Goal: Information Seeking & Learning: Learn about a topic

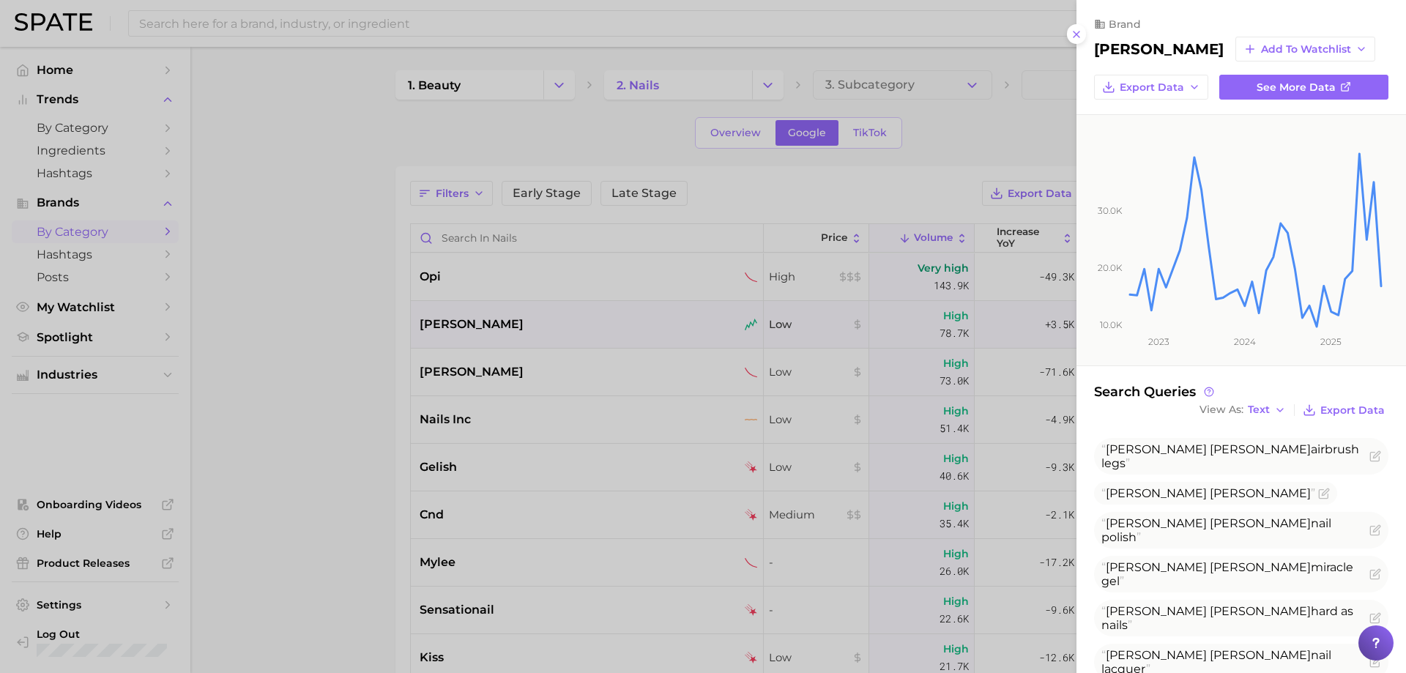
click at [593, 350] on div at bounding box center [703, 336] width 1406 height 673
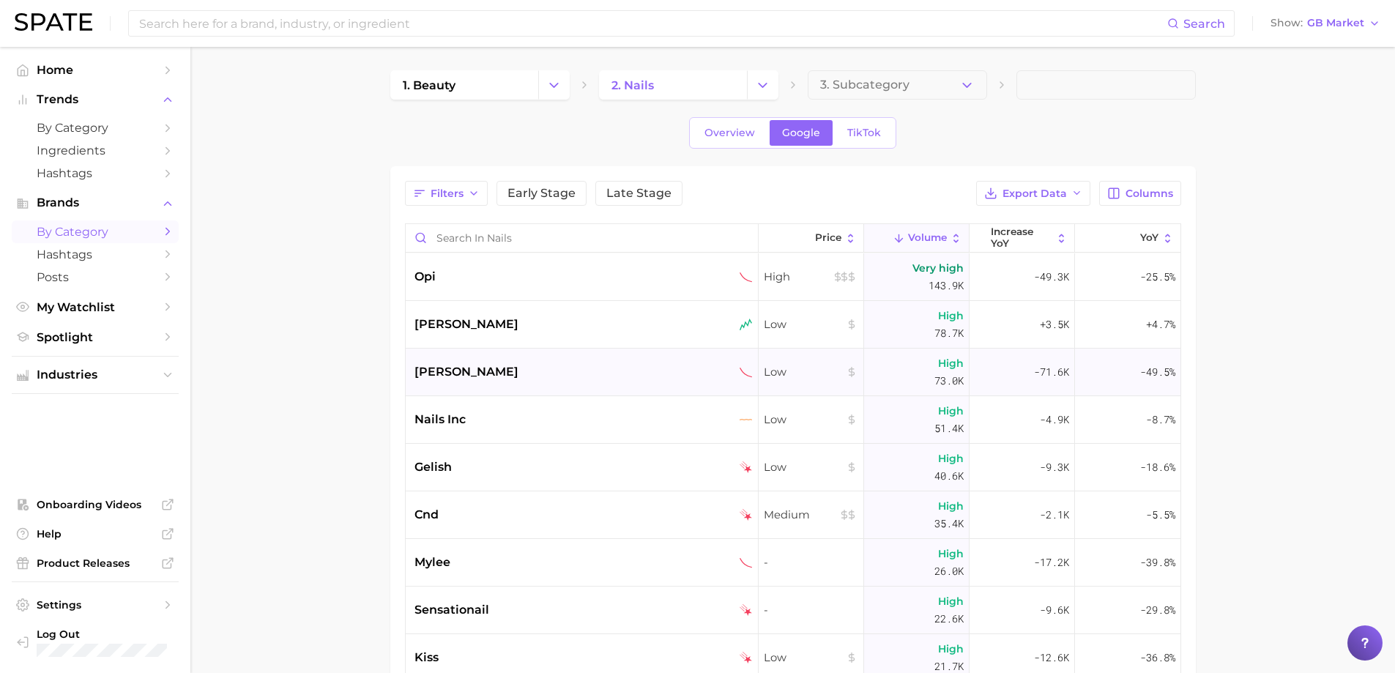
click at [422, 366] on span "[PERSON_NAME]" at bounding box center [466, 372] width 104 height 18
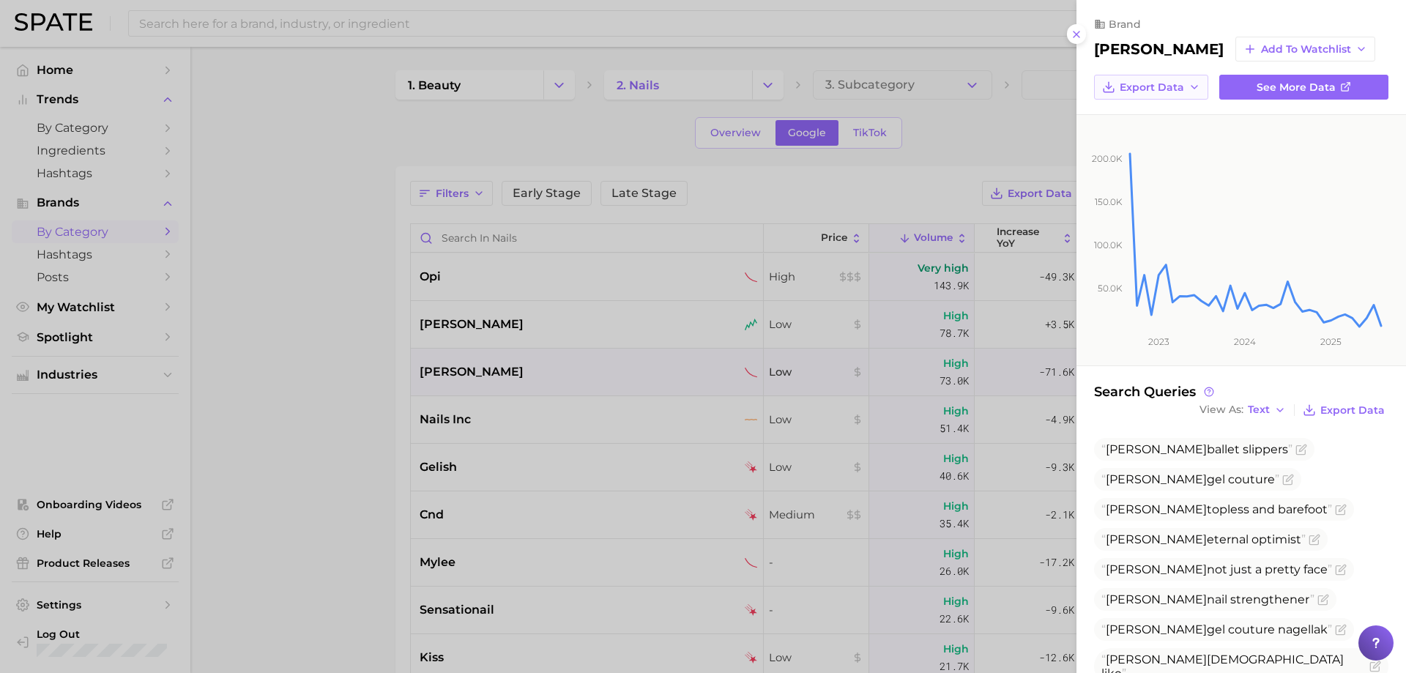
click at [1162, 78] on button "Export Data" at bounding box center [1151, 87] width 114 height 25
click at [1141, 113] on span "Time Series CSV" at bounding box center [1162, 114] width 86 height 12
click at [531, 425] on div at bounding box center [703, 336] width 1406 height 673
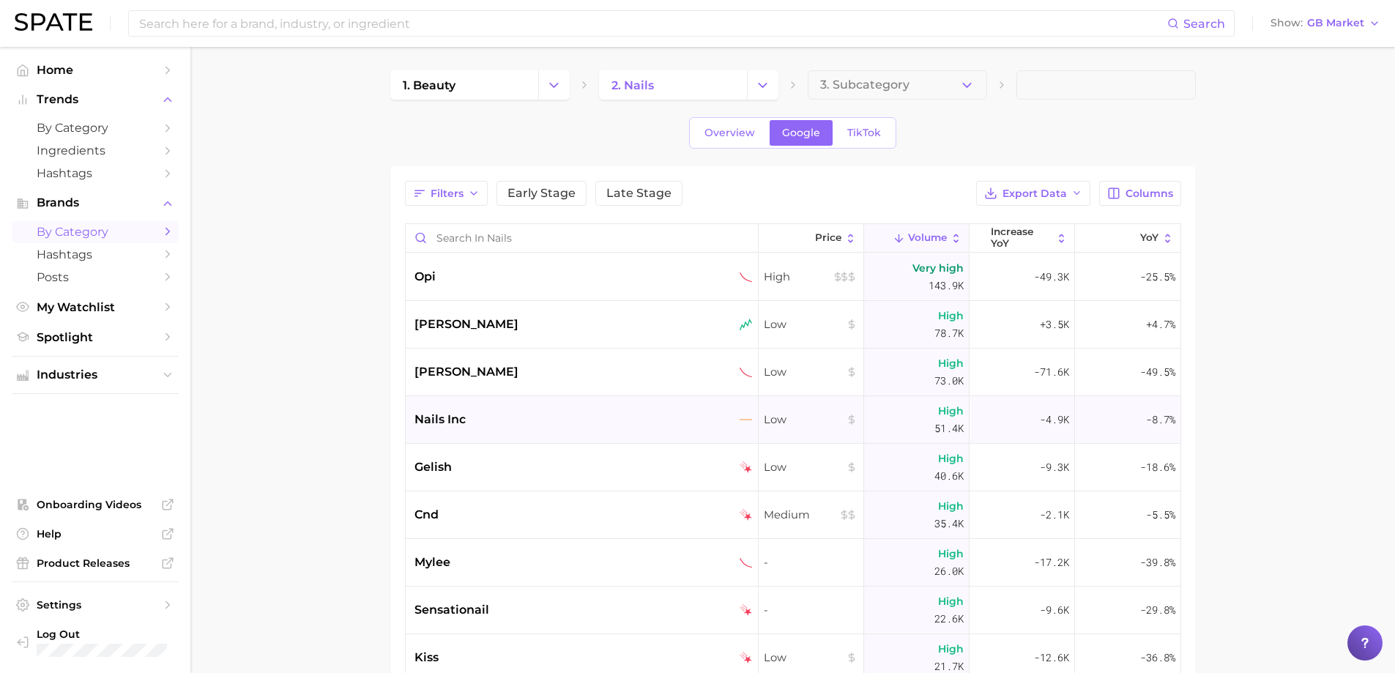
click at [457, 417] on span "nails inc" at bounding box center [439, 420] width 51 height 18
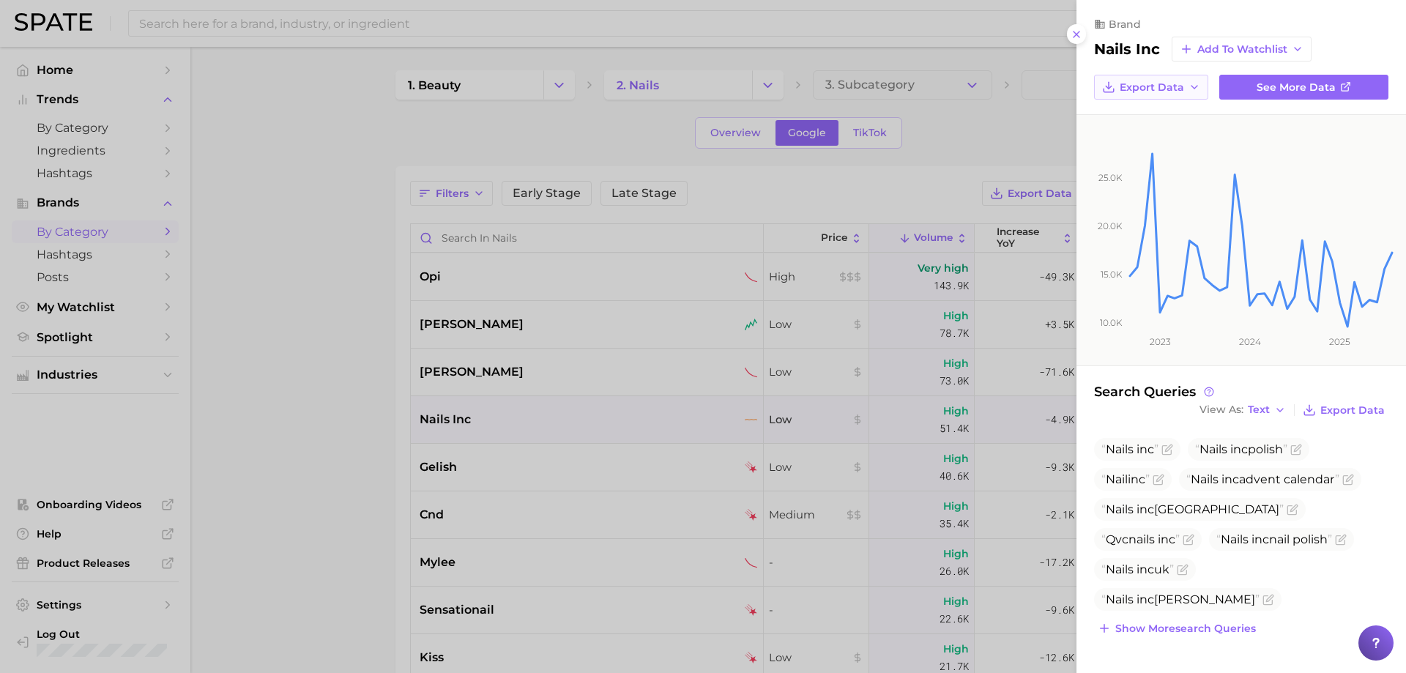
click at [1163, 94] on button "Export Data" at bounding box center [1151, 87] width 114 height 25
click at [1163, 108] on span "Time Series CSV" at bounding box center [1162, 114] width 86 height 12
click at [438, 469] on div at bounding box center [703, 336] width 1406 height 673
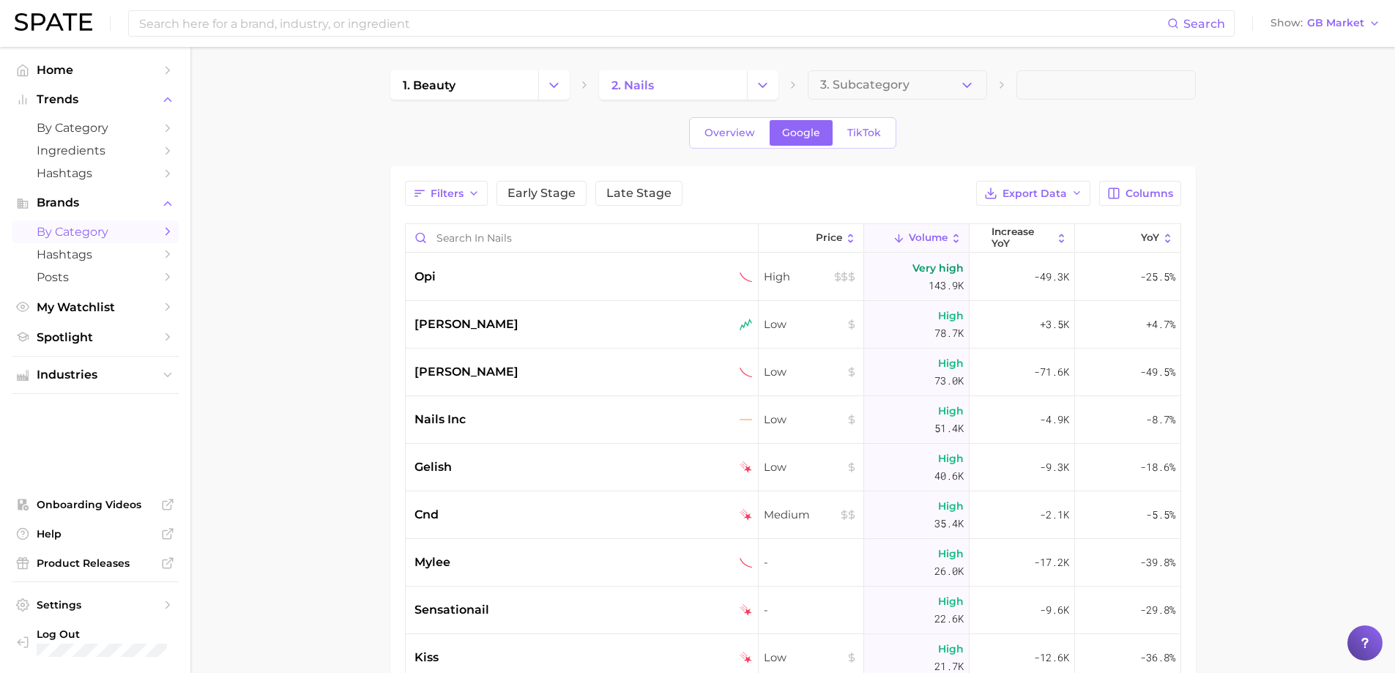
click at [438, 469] on span "gelish" at bounding box center [432, 467] width 37 height 18
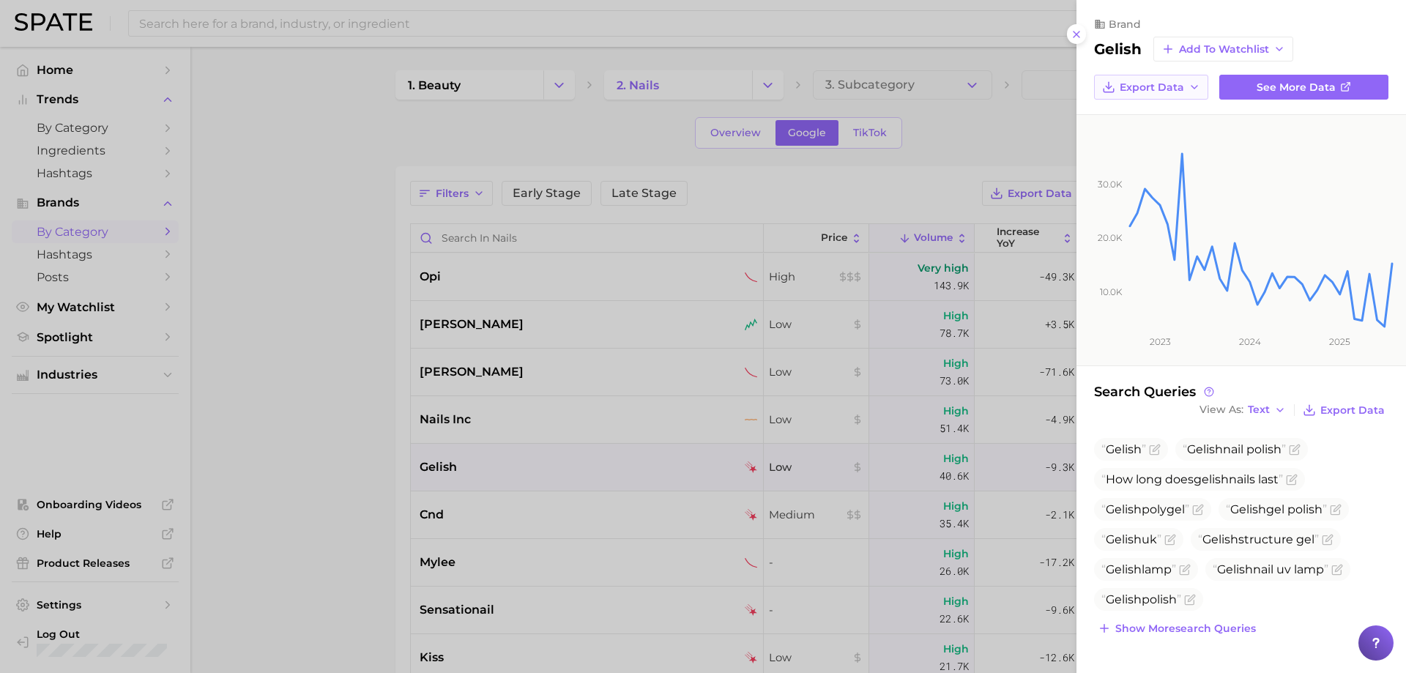
click at [1163, 91] on span "Export Data" at bounding box center [1151, 87] width 64 height 12
click at [1152, 117] on span "Time Series CSV" at bounding box center [1162, 114] width 86 height 12
click at [1075, 31] on icon at bounding box center [1076, 35] width 12 height 12
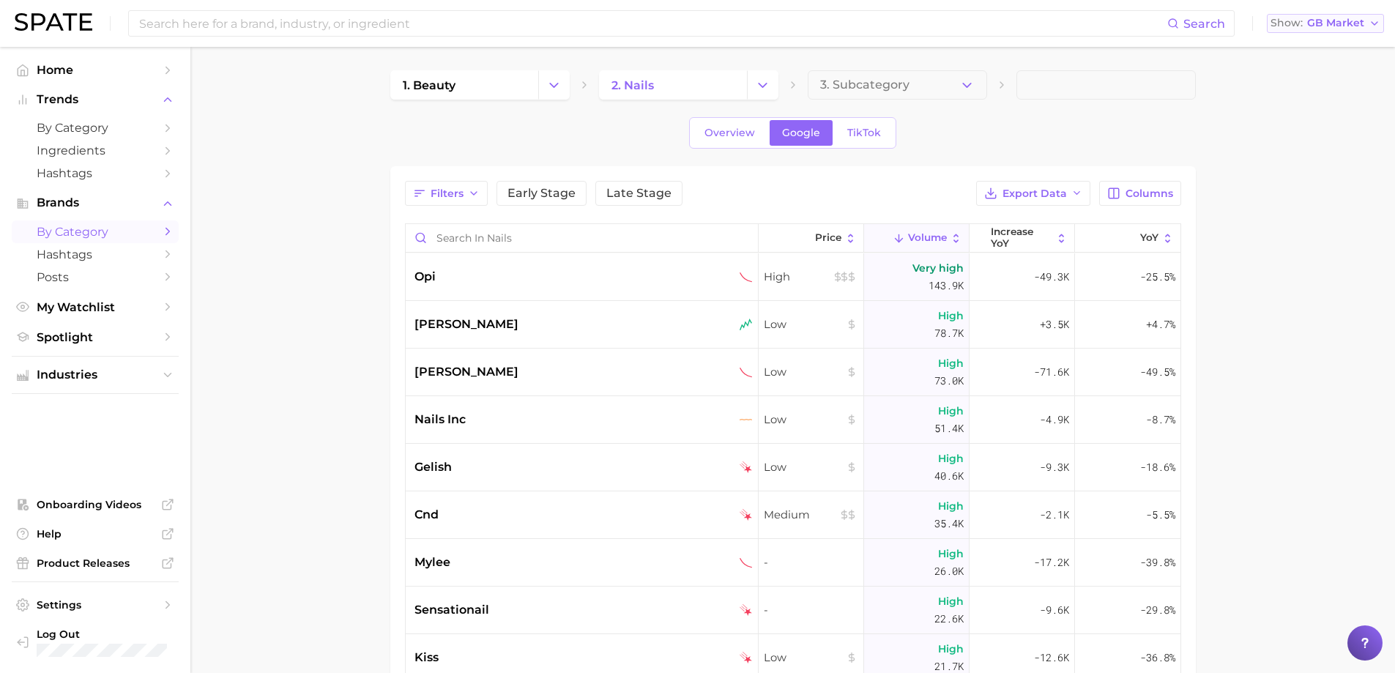
click at [1334, 26] on span "GB Market" at bounding box center [1335, 23] width 57 height 8
click at [1330, 39] on button "[GEOGRAPHIC_DATA]" at bounding box center [1330, 47] width 128 height 26
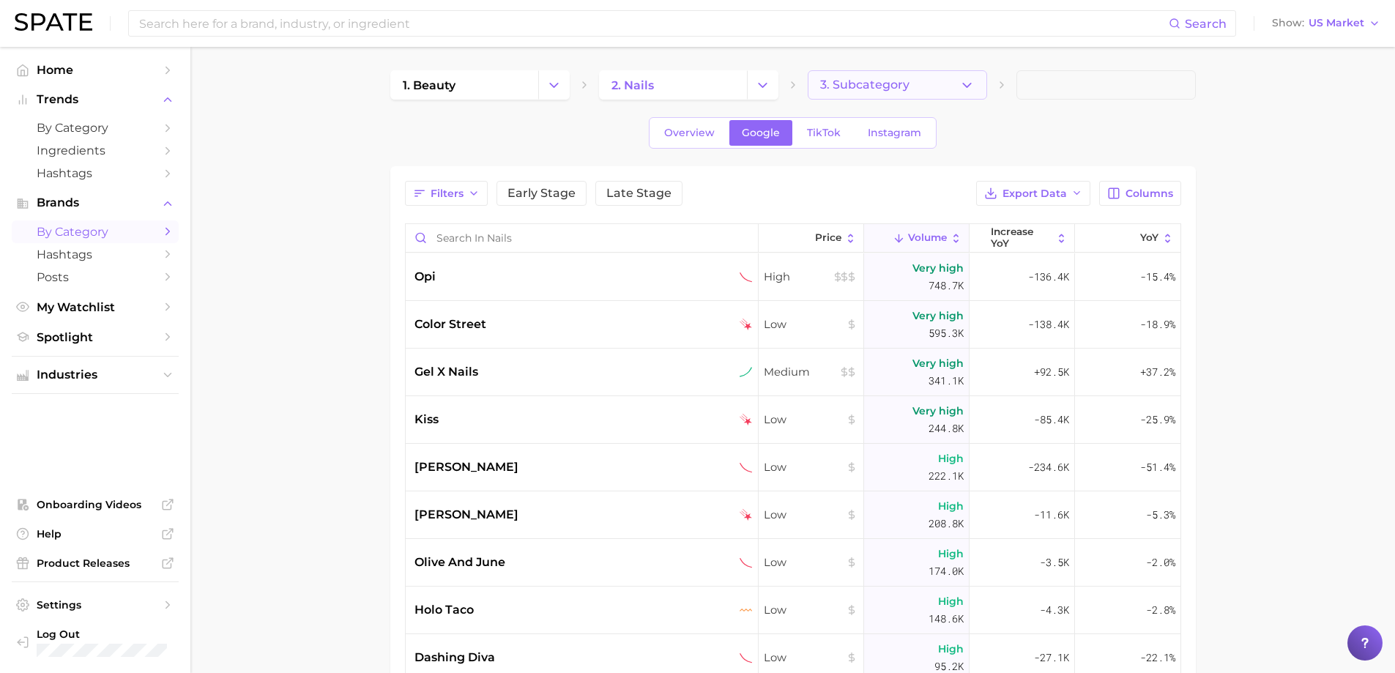
click at [920, 78] on button "3. Subcategory" at bounding box center [896, 84] width 179 height 29
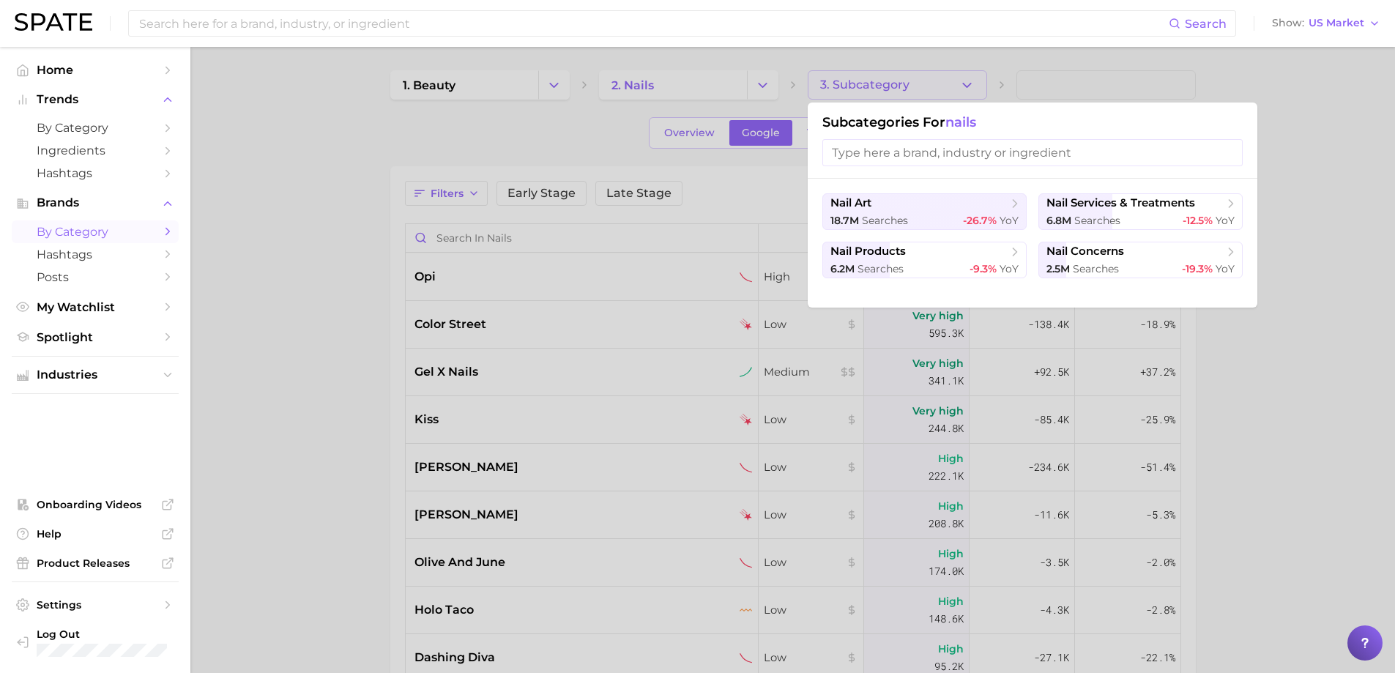
click at [1031, 86] on div at bounding box center [697, 336] width 1395 height 673
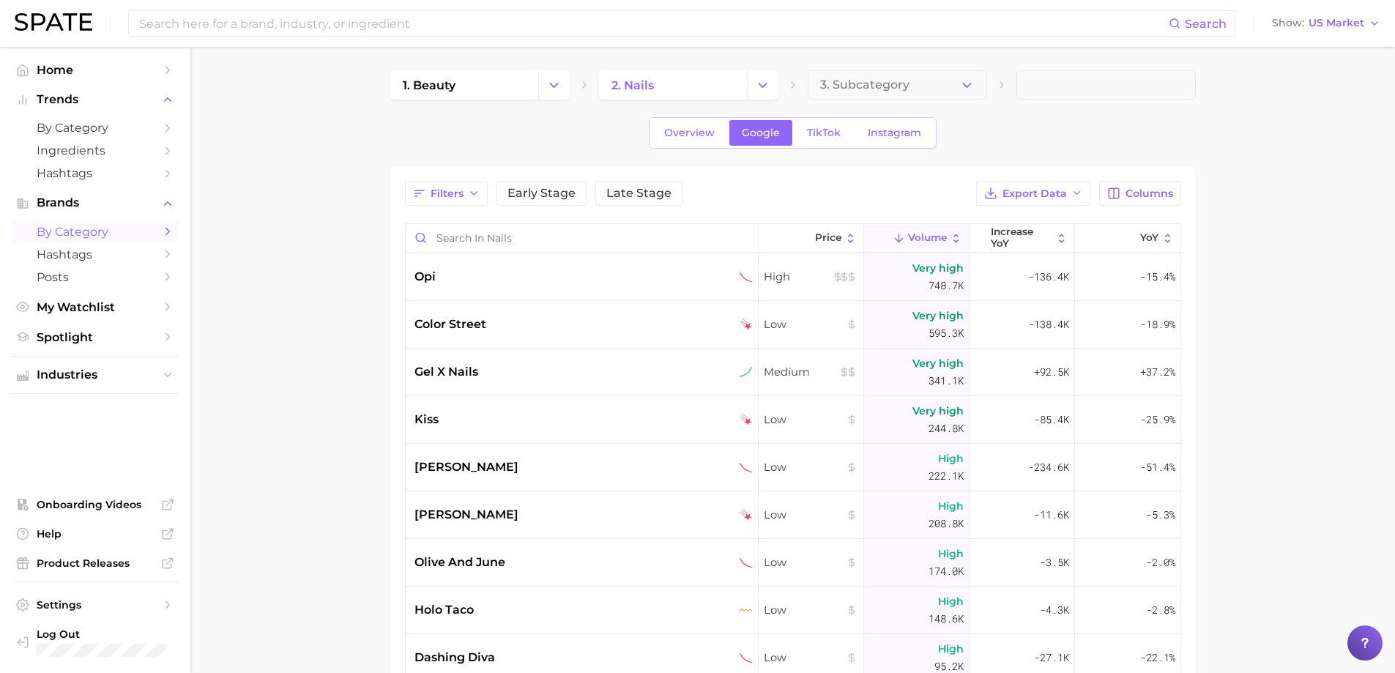
click at [1031, 86] on span at bounding box center [1105, 84] width 179 height 29
click at [1014, 84] on div "1. beauty 2. nails 3. Subcategory" at bounding box center [792, 84] width 805 height 29
click at [1040, 83] on span at bounding box center [1105, 84] width 179 height 29
click at [684, 81] on link "2. nails" at bounding box center [673, 84] width 148 height 29
click at [846, 129] on link "TikTok" at bounding box center [823, 133] width 59 height 26
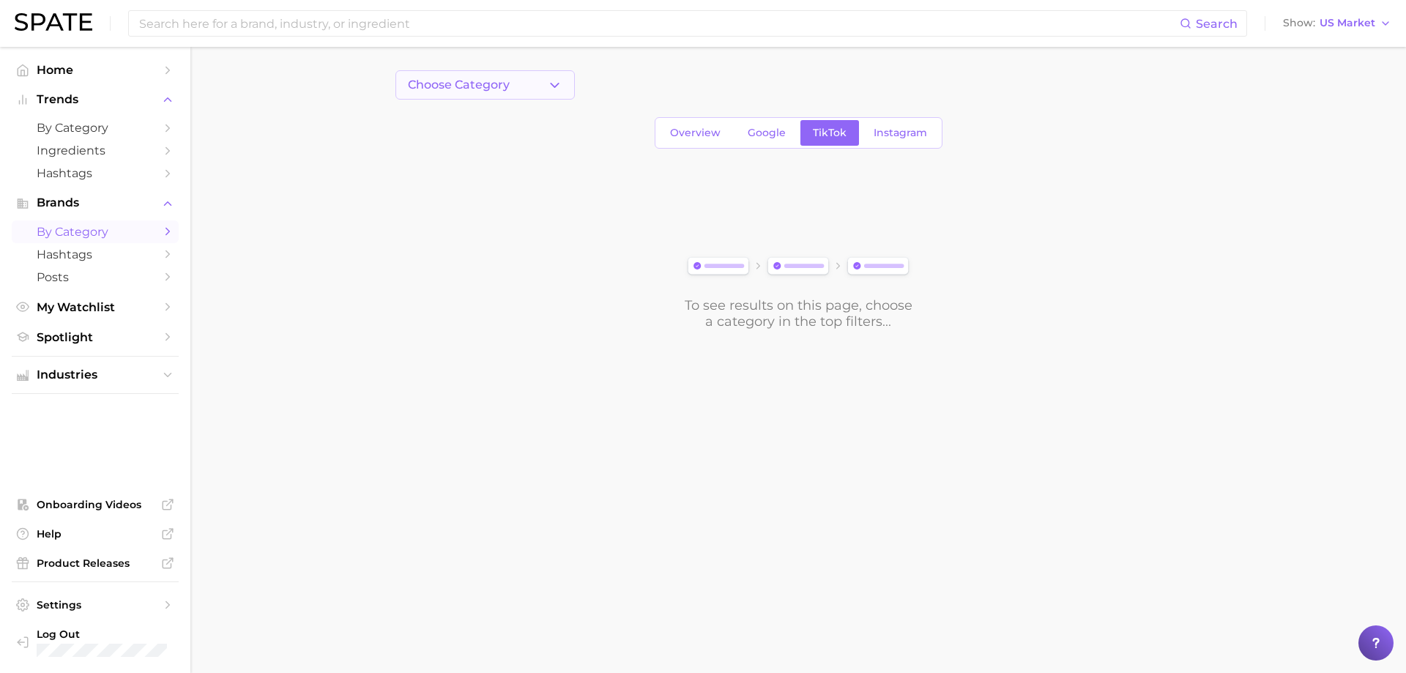
click at [561, 87] on icon "button" at bounding box center [554, 85] width 15 height 15
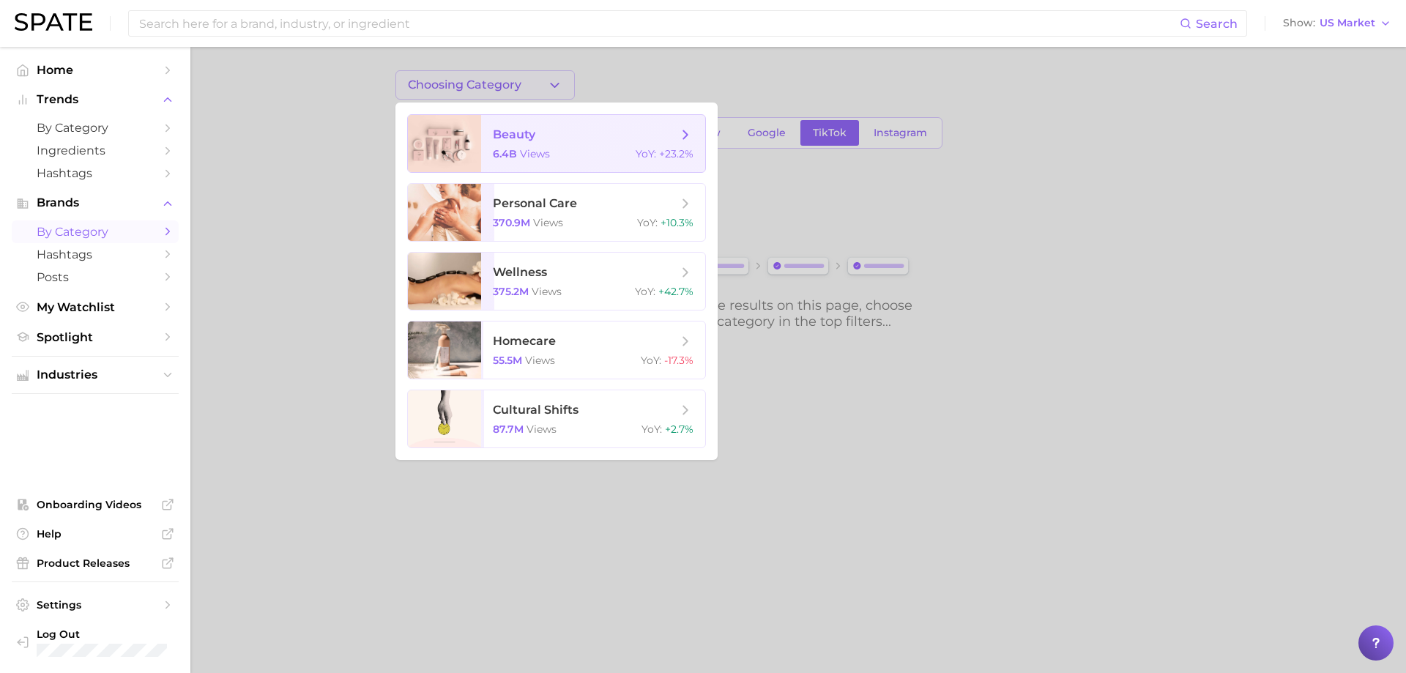
click at [526, 158] on span "views" at bounding box center [535, 153] width 30 height 13
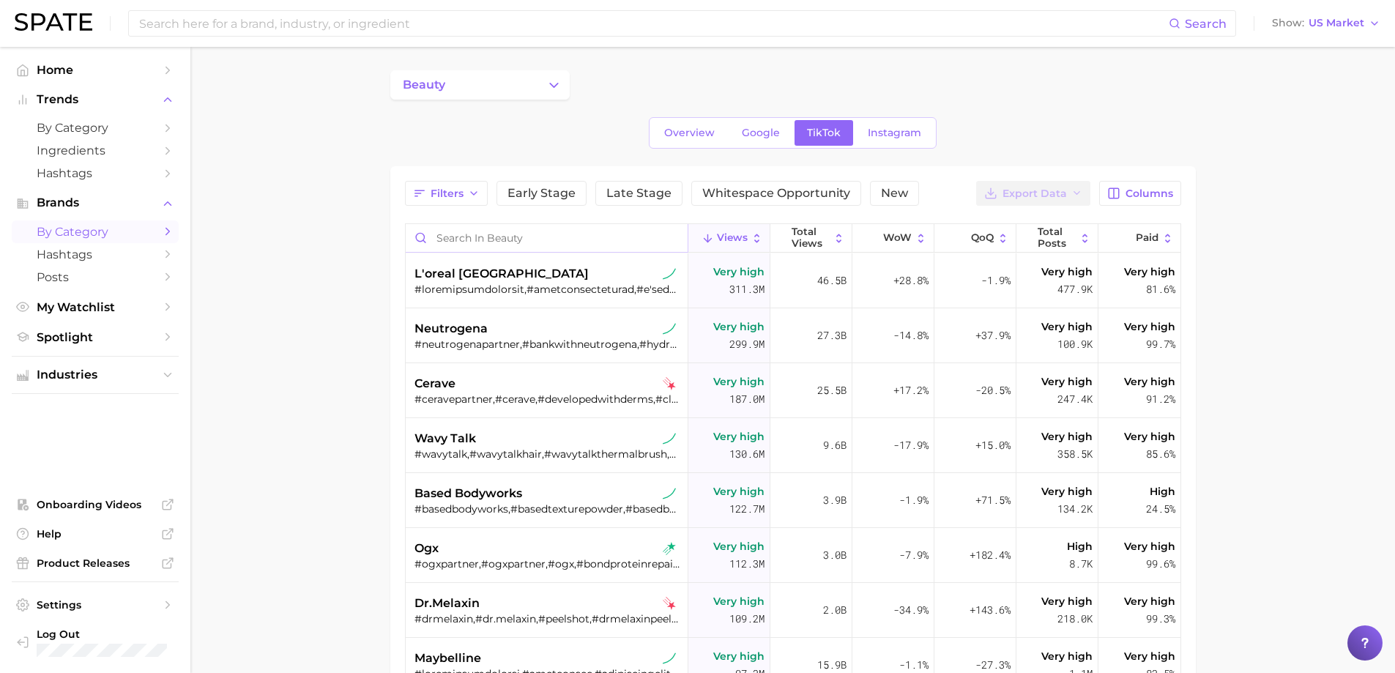
click at [521, 239] on input "Search in beauty" at bounding box center [547, 238] width 282 height 28
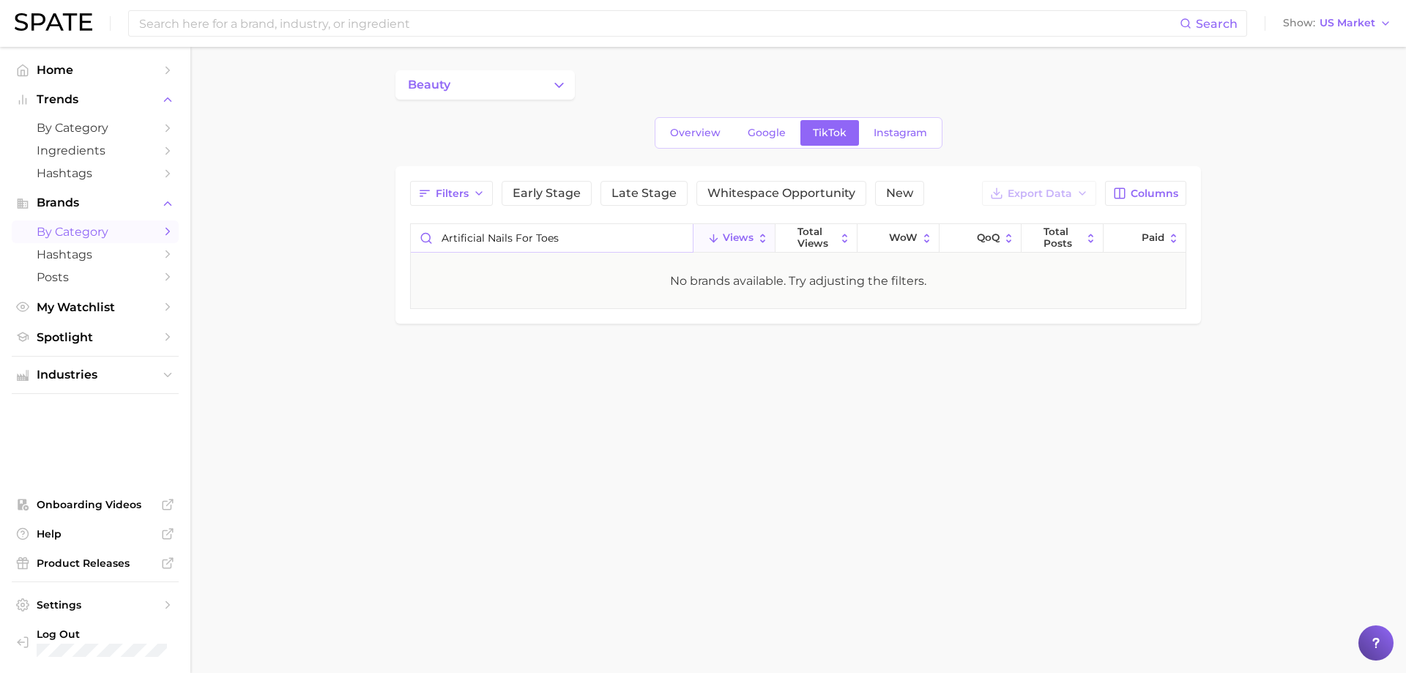
type input "Artificial Nails for toes"
click at [58, 127] on span "by Category" at bounding box center [95, 128] width 117 height 14
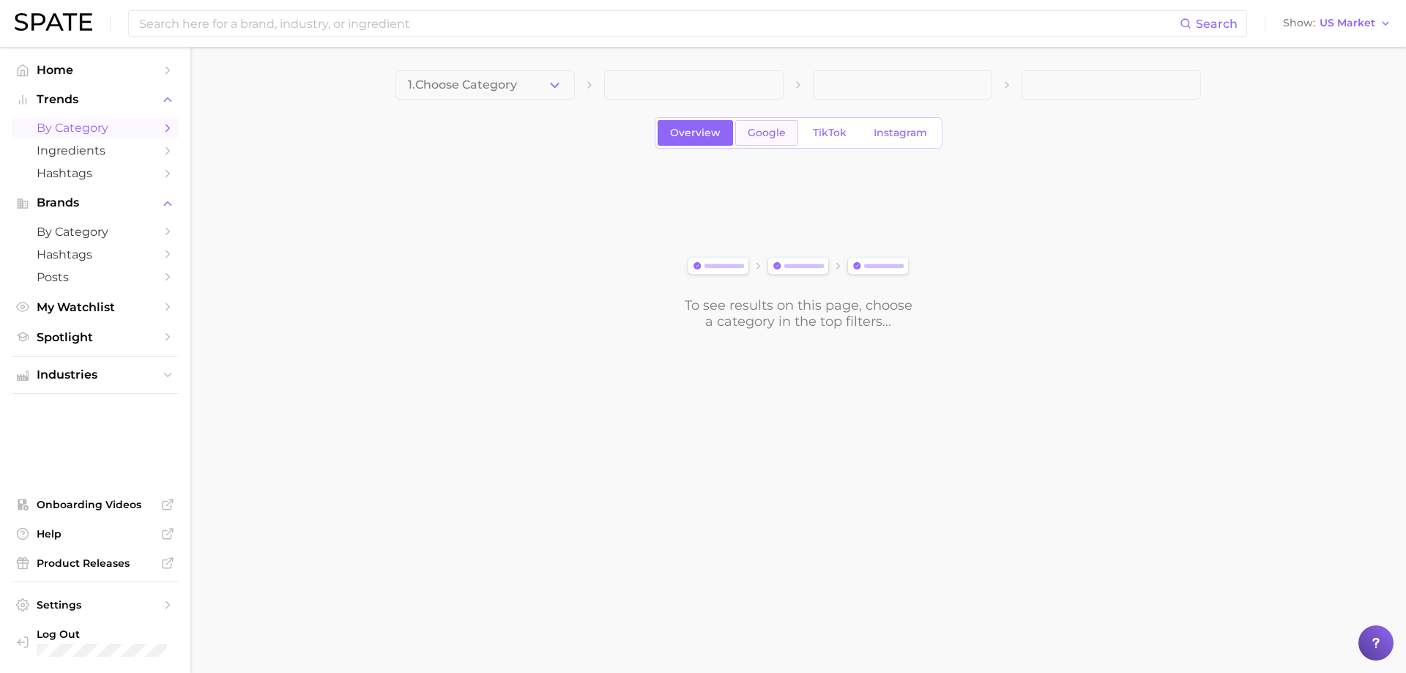
click at [780, 130] on span "Google" at bounding box center [766, 133] width 38 height 12
click at [744, 76] on span at bounding box center [693, 84] width 179 height 29
click at [813, 127] on span "TikTok" at bounding box center [830, 133] width 34 height 12
click at [548, 81] on icon "button" at bounding box center [554, 85] width 15 height 15
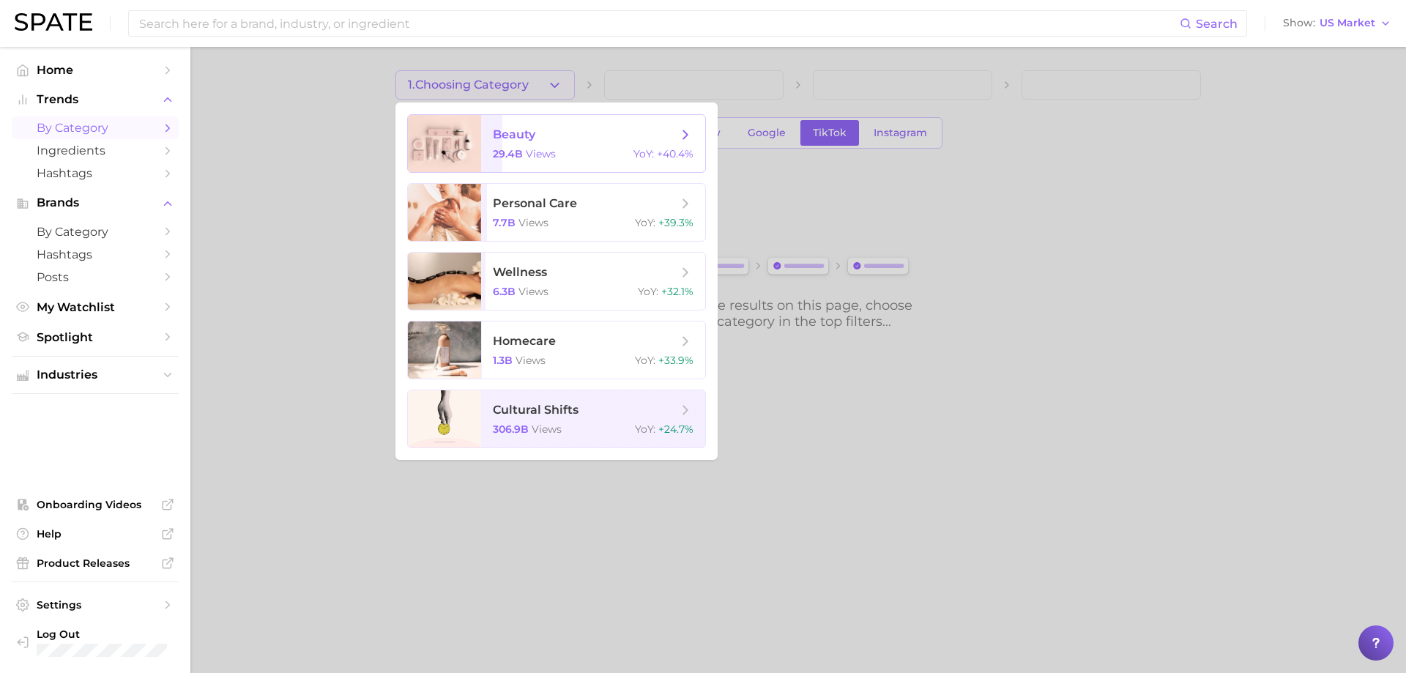
click at [527, 156] on span "views" at bounding box center [541, 153] width 30 height 13
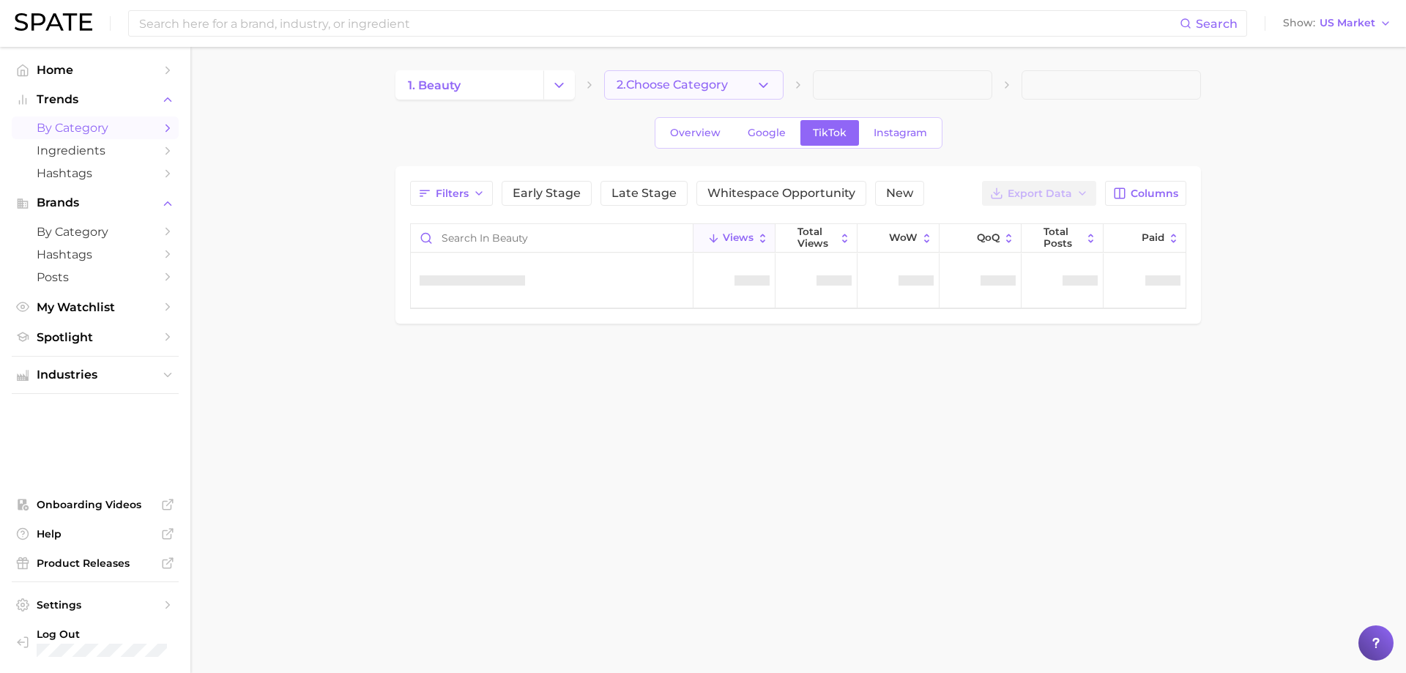
click at [756, 89] on icon "button" at bounding box center [762, 85] width 15 height 15
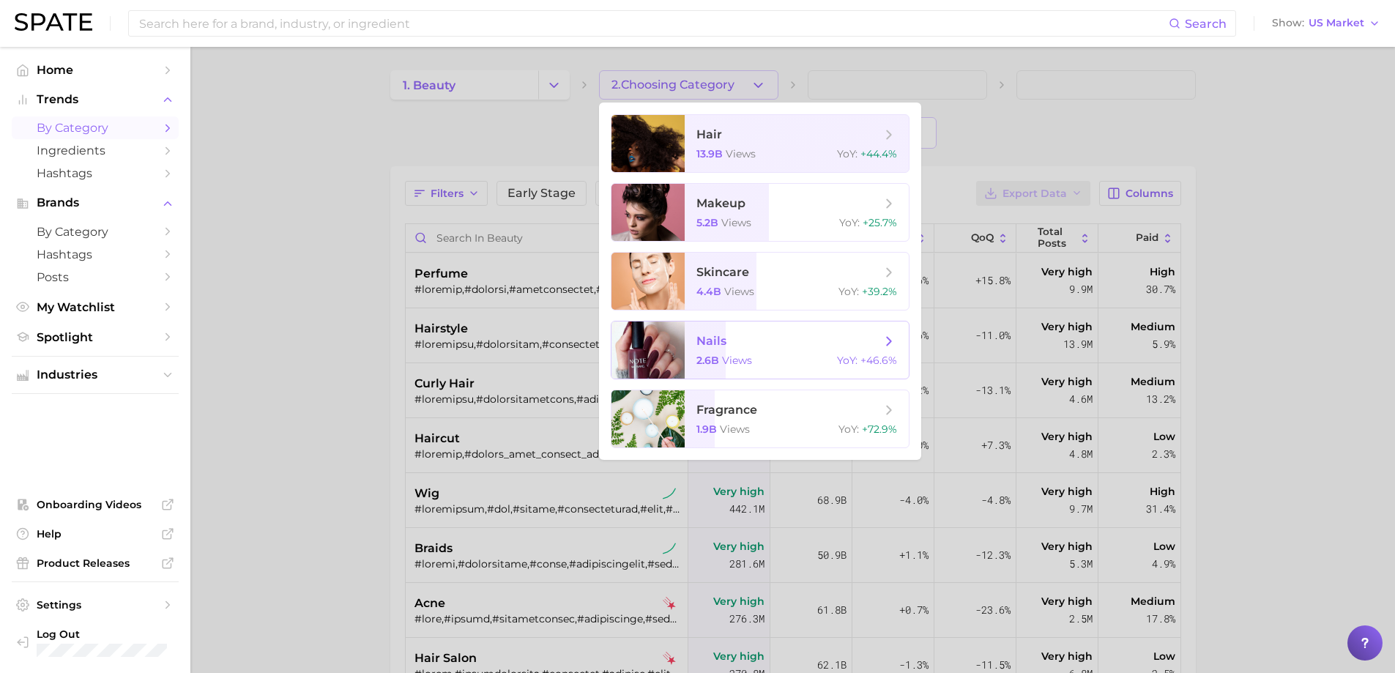
click at [714, 340] on span "nails" at bounding box center [711, 341] width 30 height 14
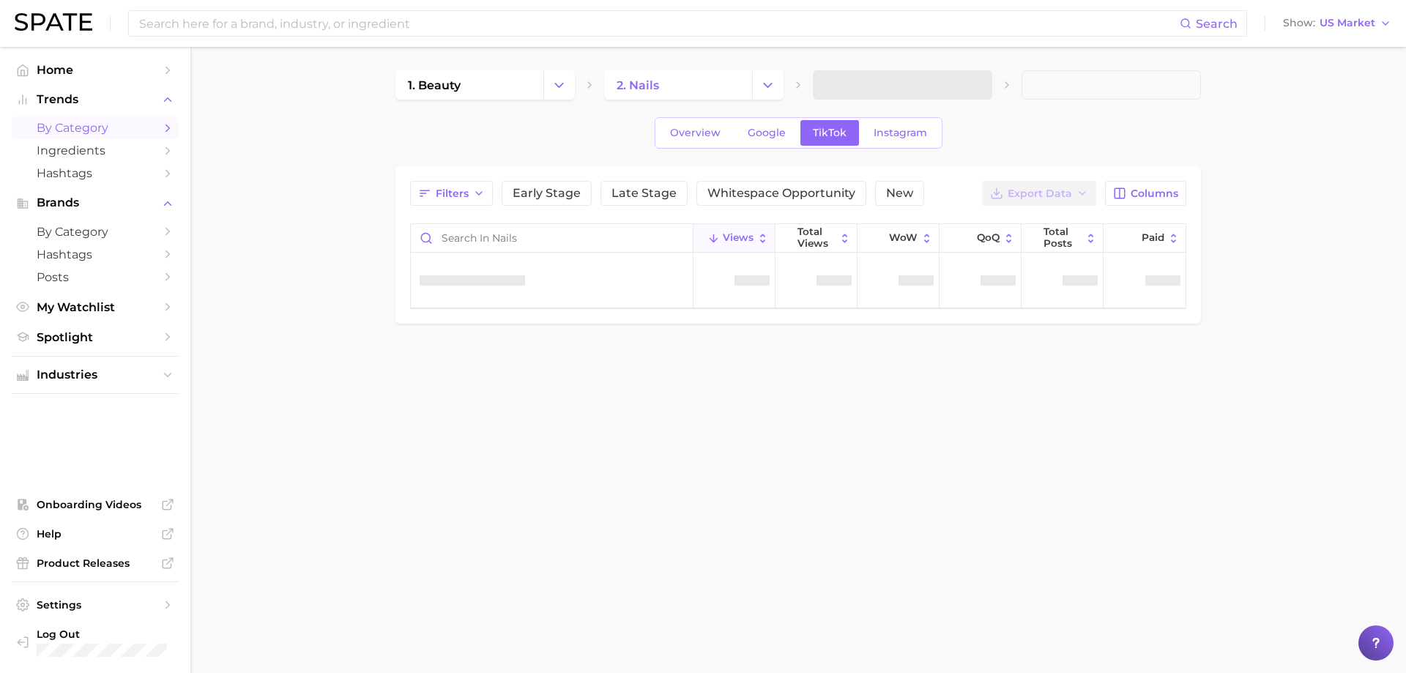
click at [843, 91] on span at bounding box center [902, 84] width 179 height 29
click at [861, 80] on span "3. Subcategory" at bounding box center [869, 84] width 89 height 13
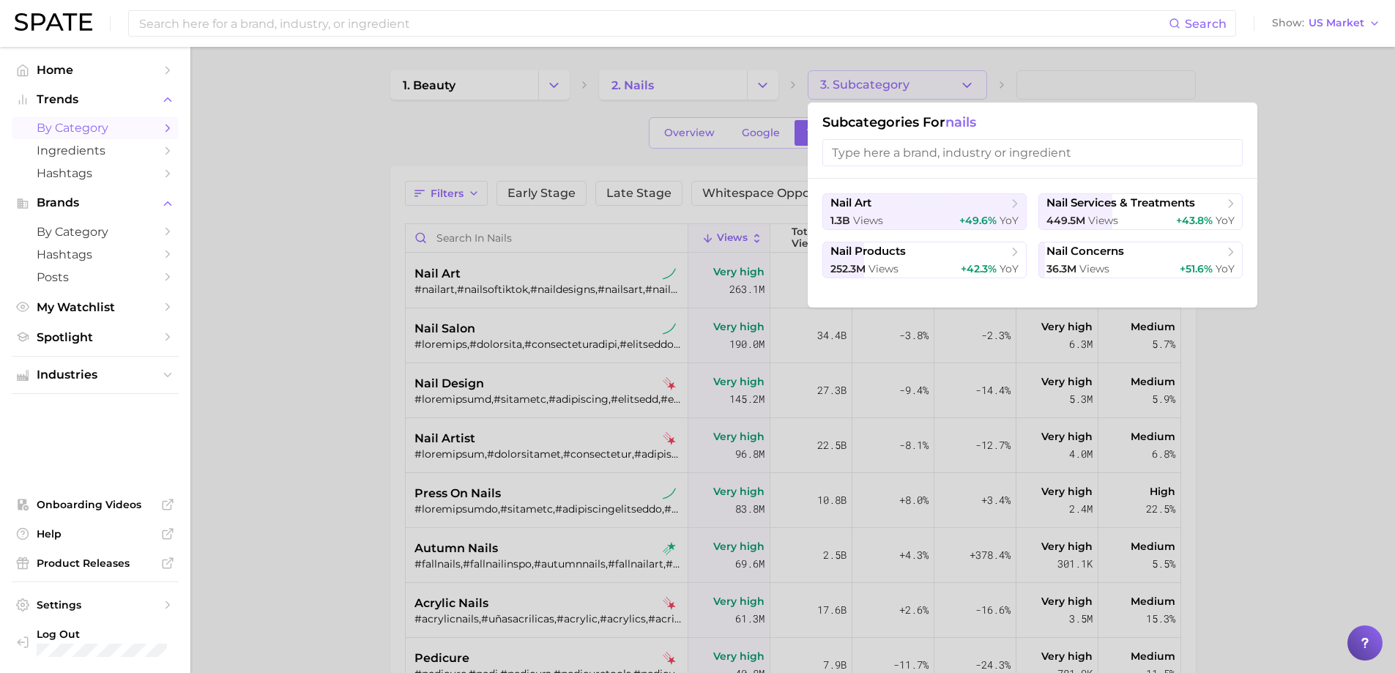
click at [465, 499] on div at bounding box center [697, 336] width 1395 height 673
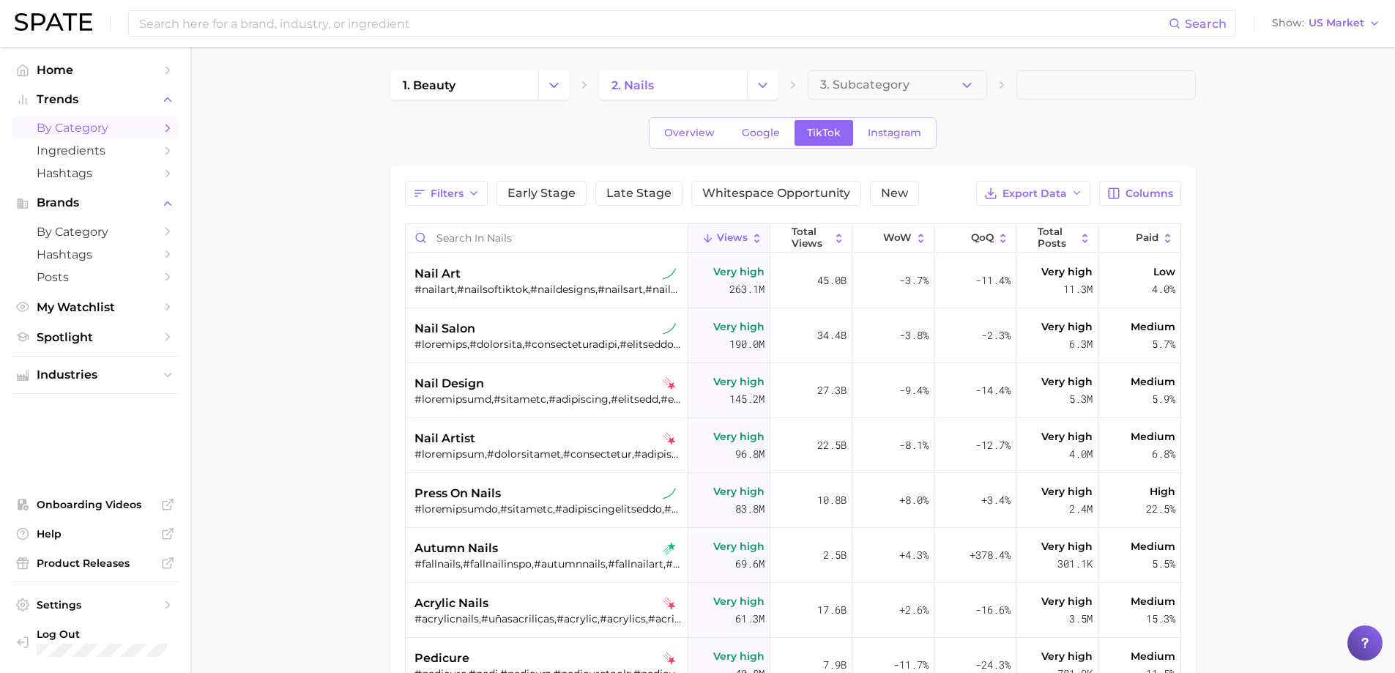
click at [465, 499] on span "press on nails" at bounding box center [457, 494] width 86 height 18
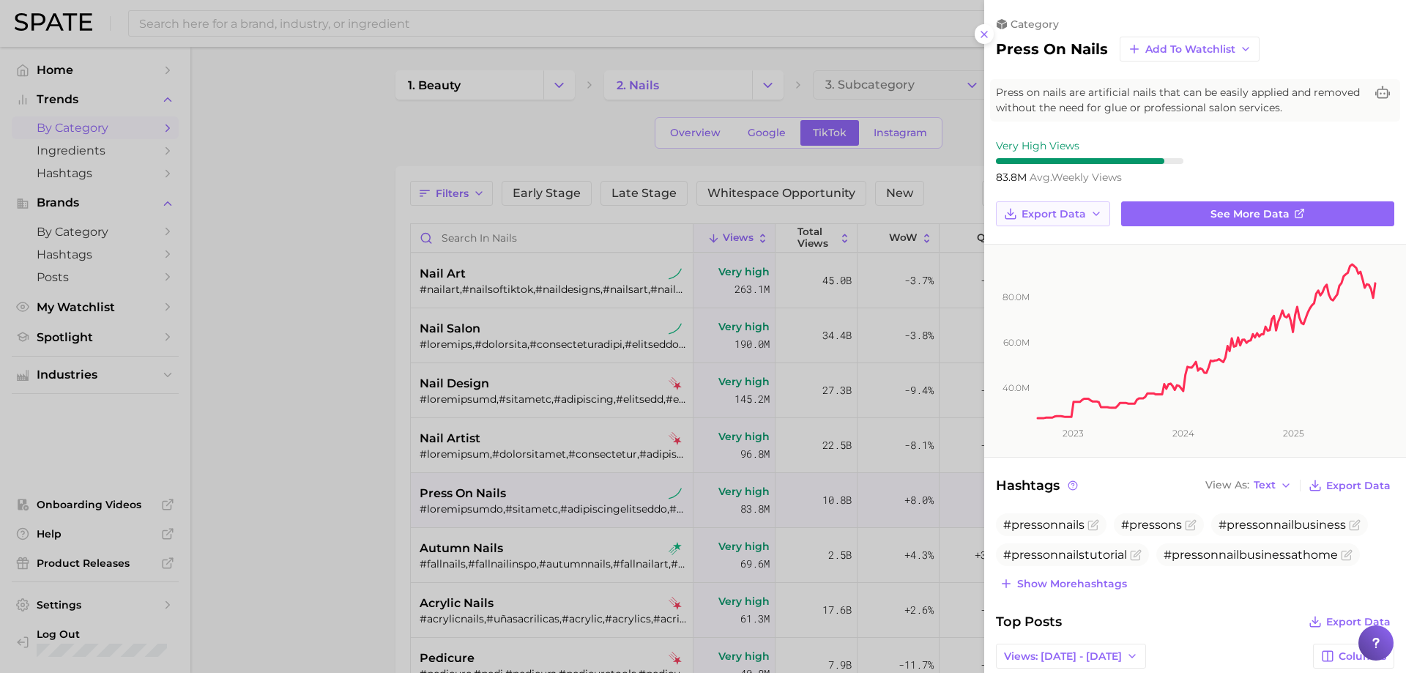
click at [1069, 212] on span "Export Data" at bounding box center [1053, 214] width 64 height 12
click at [1056, 244] on span "Time Series CSV" at bounding box center [1063, 241] width 86 height 12
click at [622, 362] on div at bounding box center [703, 336] width 1406 height 673
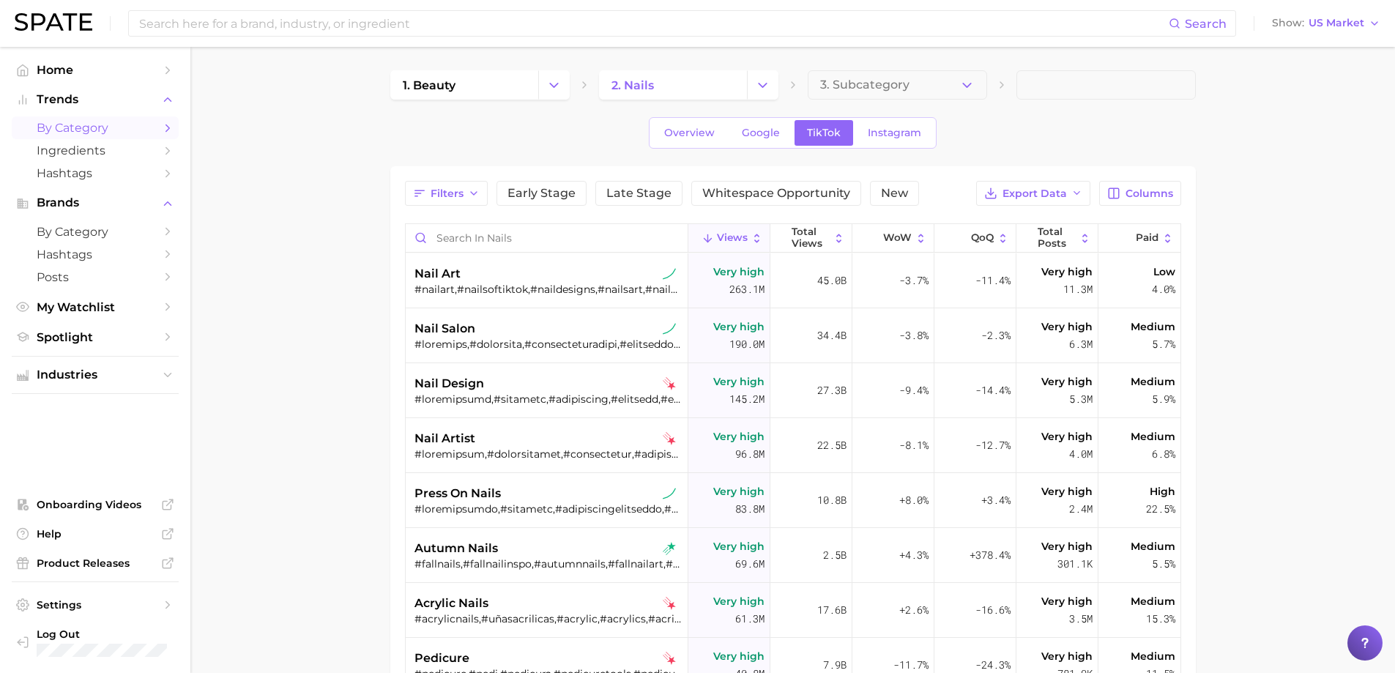
click at [1149, 80] on span at bounding box center [1105, 84] width 179 height 29
click at [1102, 86] on span at bounding box center [1105, 84] width 179 height 29
click at [534, 236] on input "Search in nails" at bounding box center [547, 238] width 282 height 28
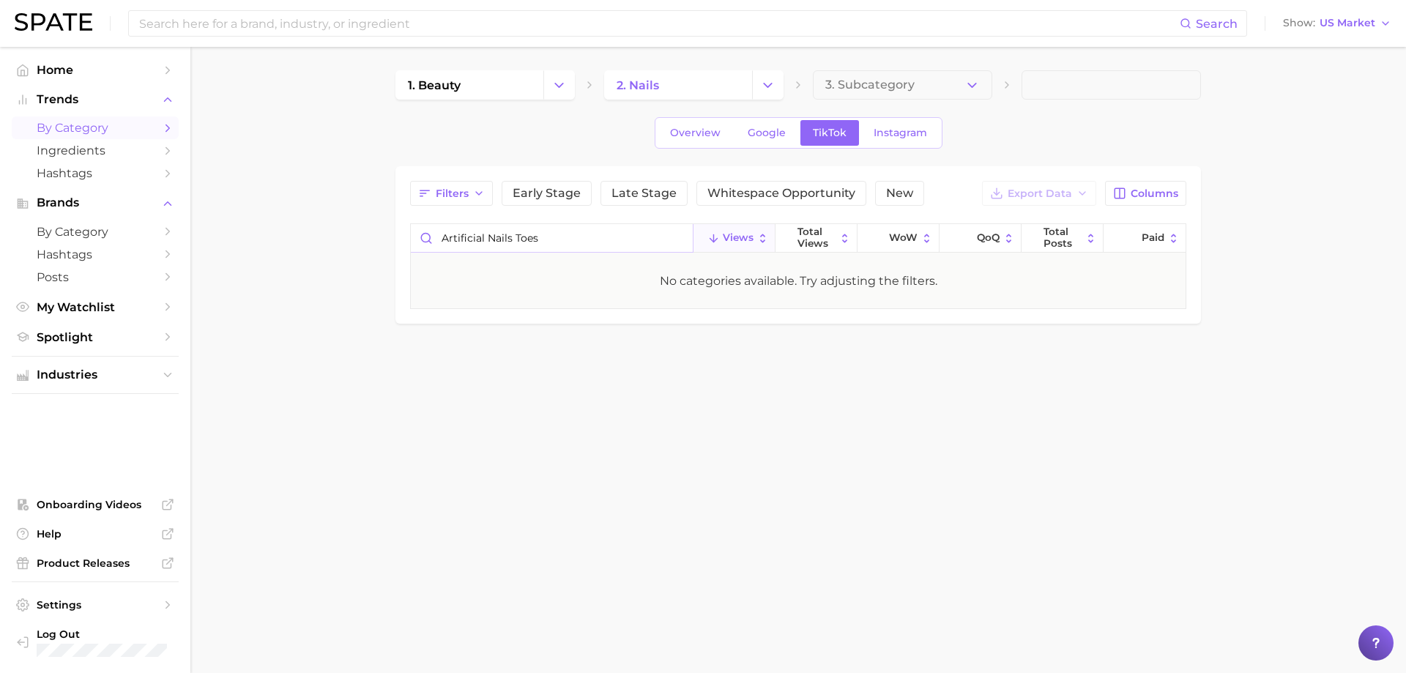
type input "Artificial Nails Toes"
click at [761, 135] on span "Google" at bounding box center [766, 133] width 38 height 12
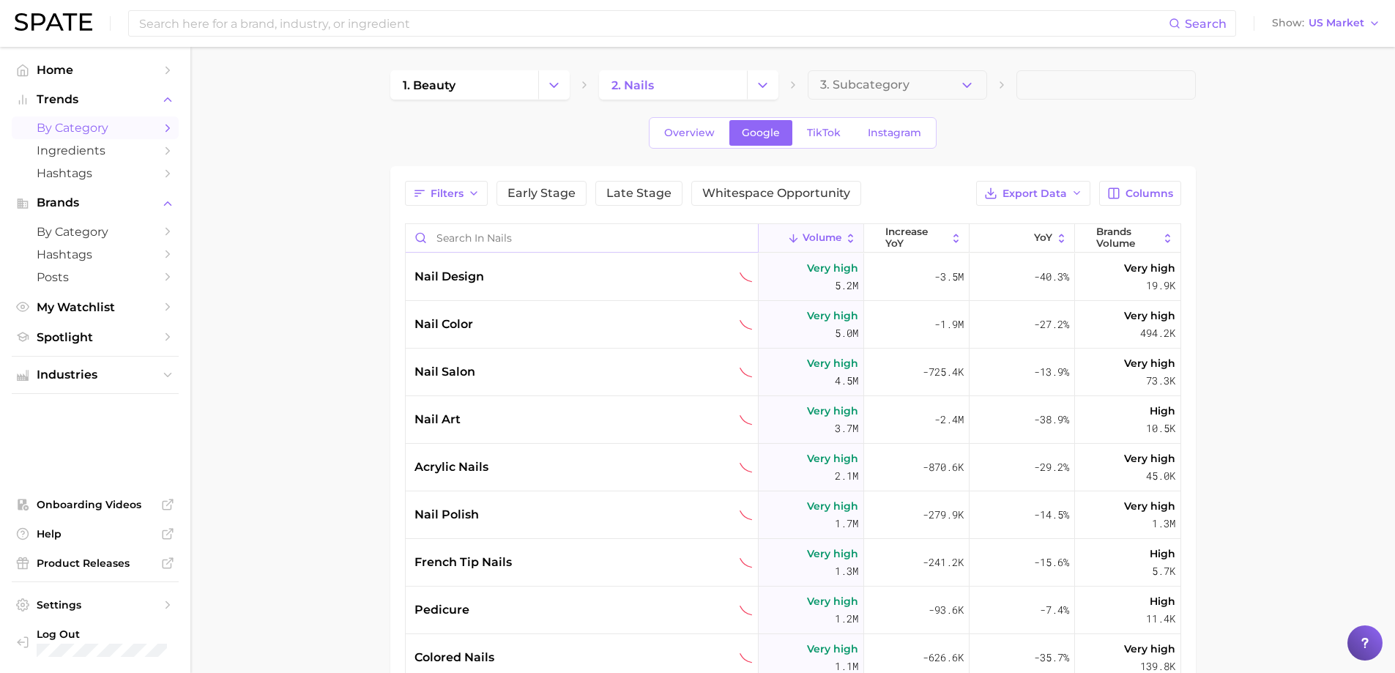
click at [512, 239] on input "Search in nails" at bounding box center [582, 238] width 352 height 28
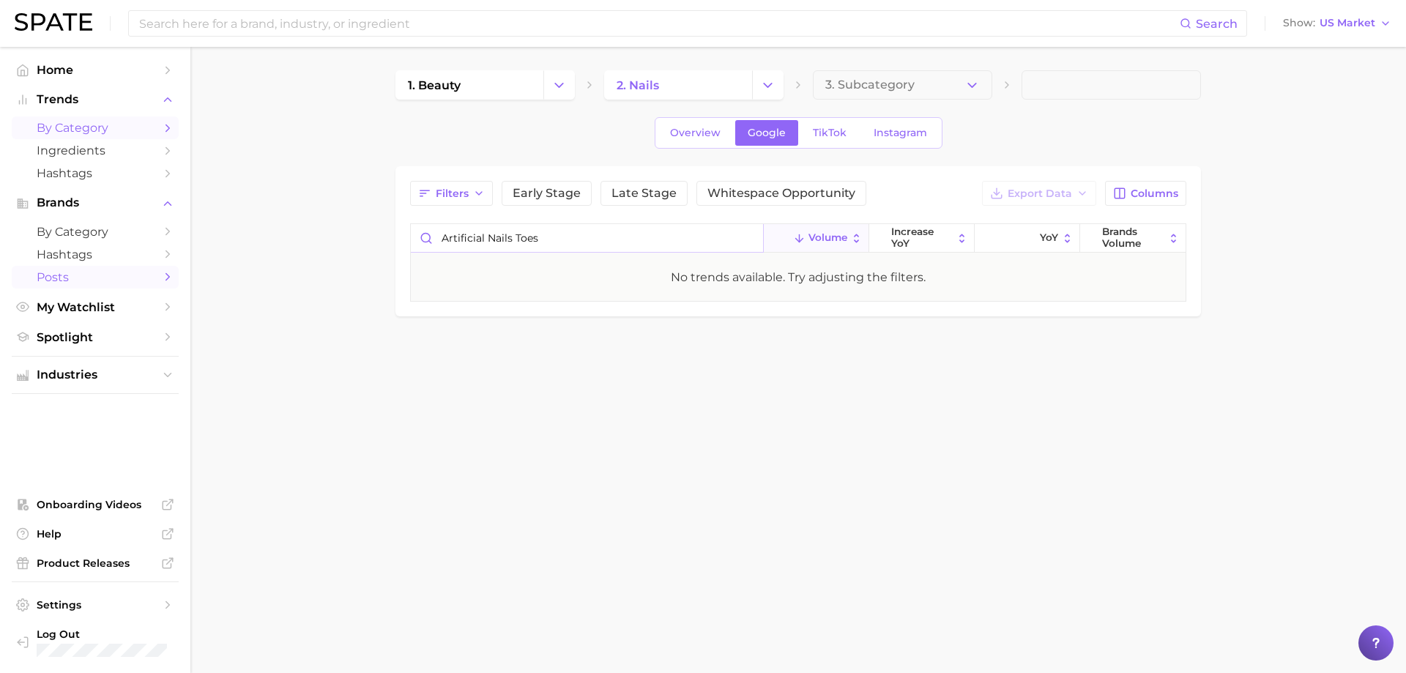
type input "Artificial Nails Toes"
click at [41, 277] on span "Posts" at bounding box center [95, 277] width 117 height 14
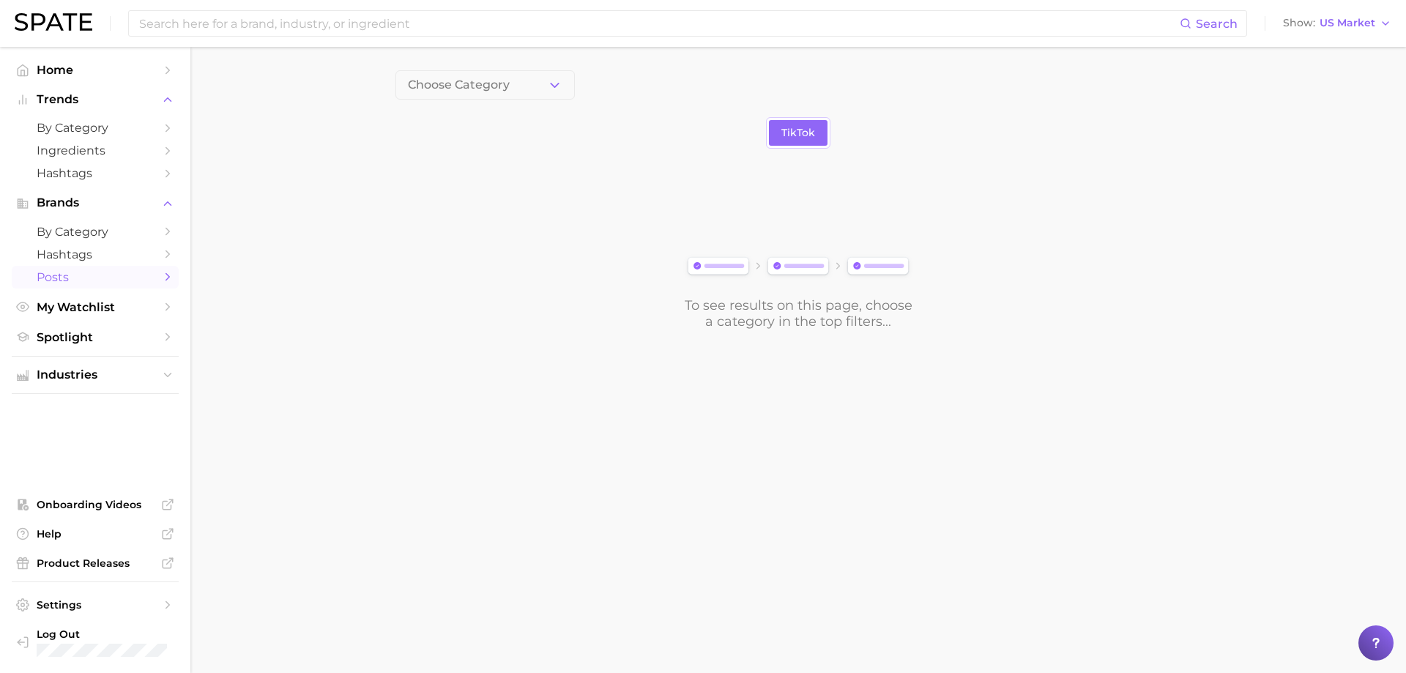
click at [50, 275] on span "Posts" at bounding box center [95, 277] width 117 height 14
click at [466, 94] on button "Choose Category" at bounding box center [484, 84] width 179 height 29
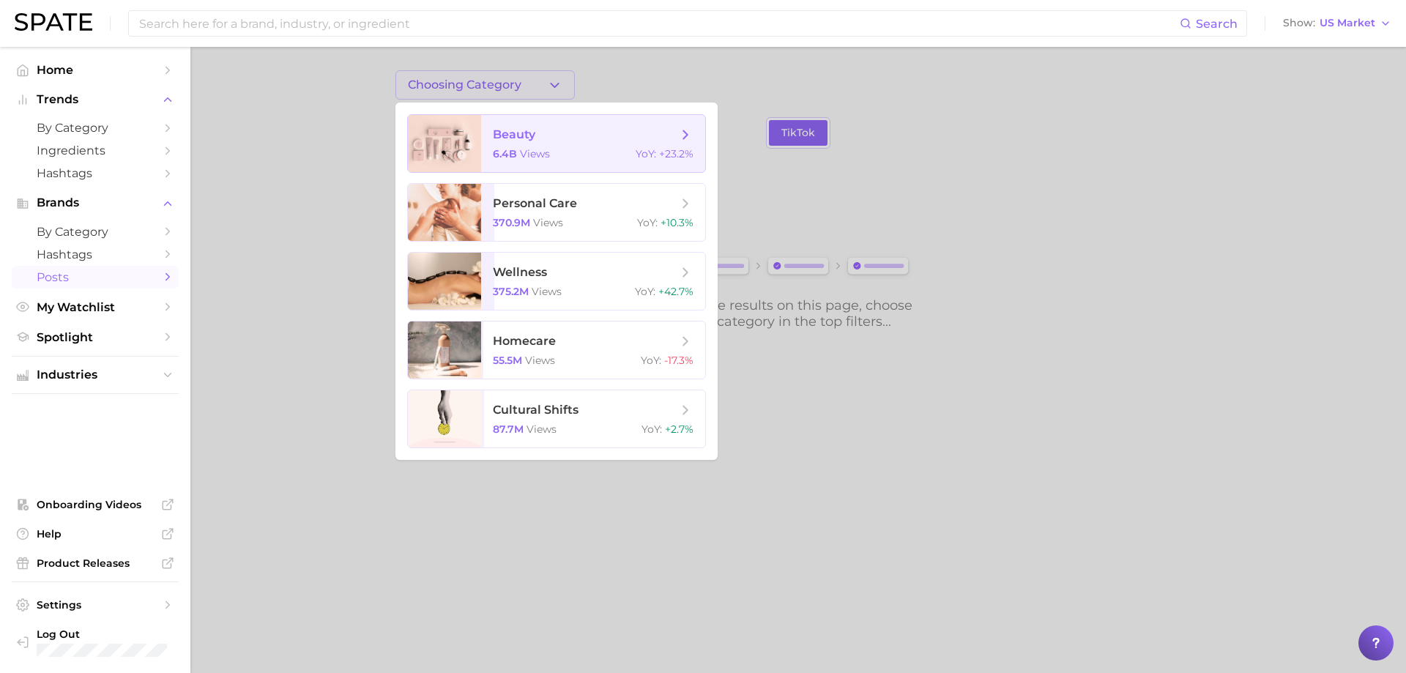
click at [515, 146] on span "beauty 6.4b views YoY : +23.2%" at bounding box center [593, 143] width 224 height 57
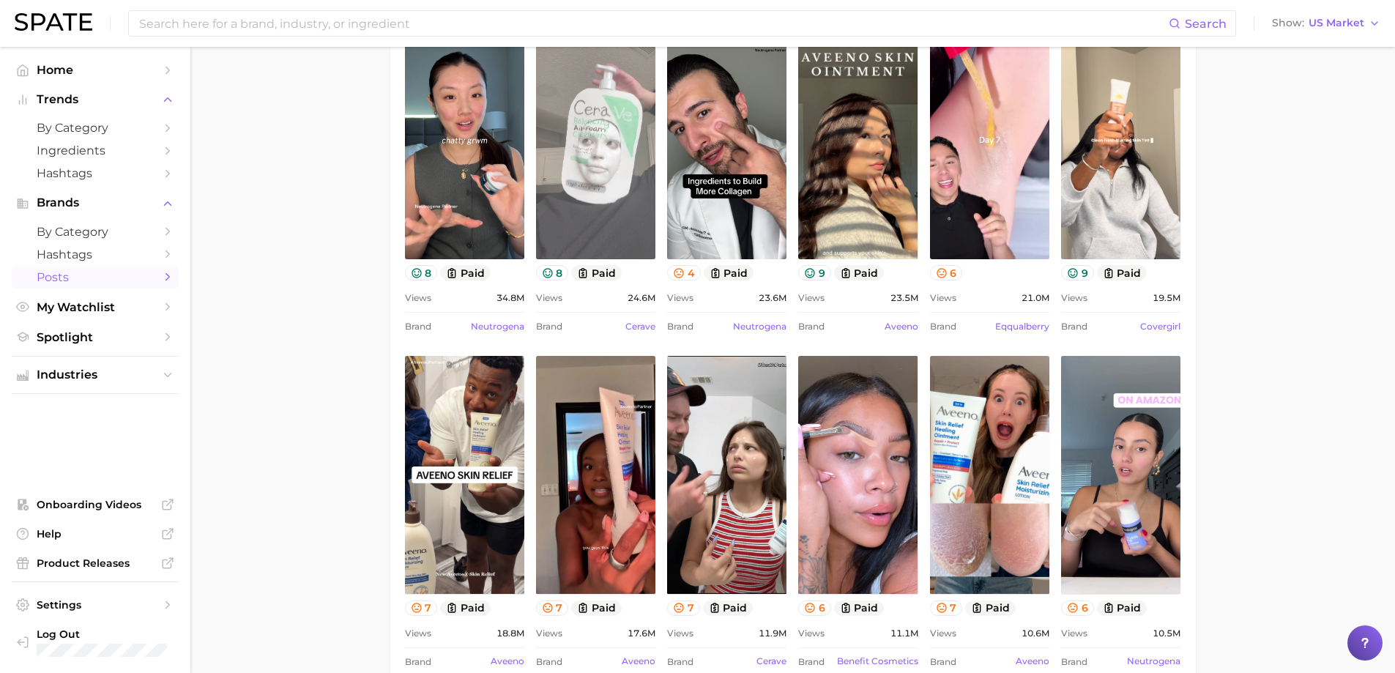
scroll to position [116, 0]
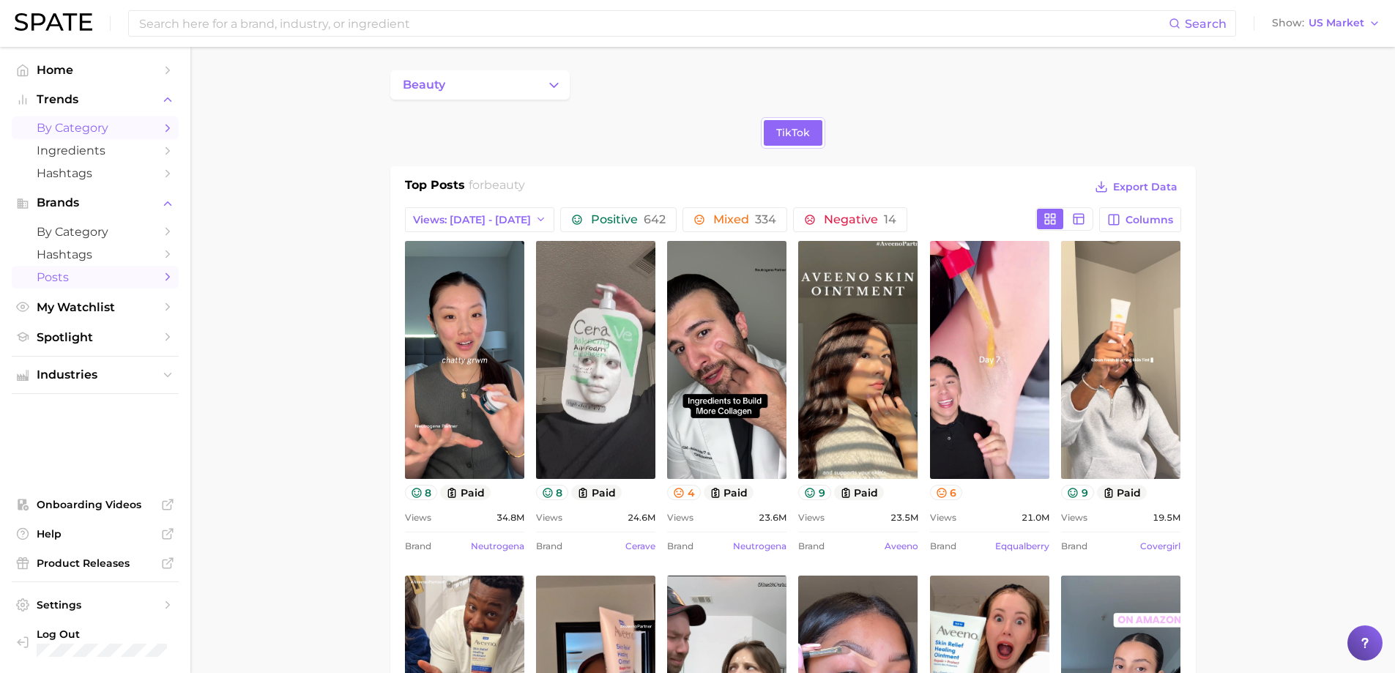
click at [62, 135] on link "by Category" at bounding box center [95, 127] width 167 height 23
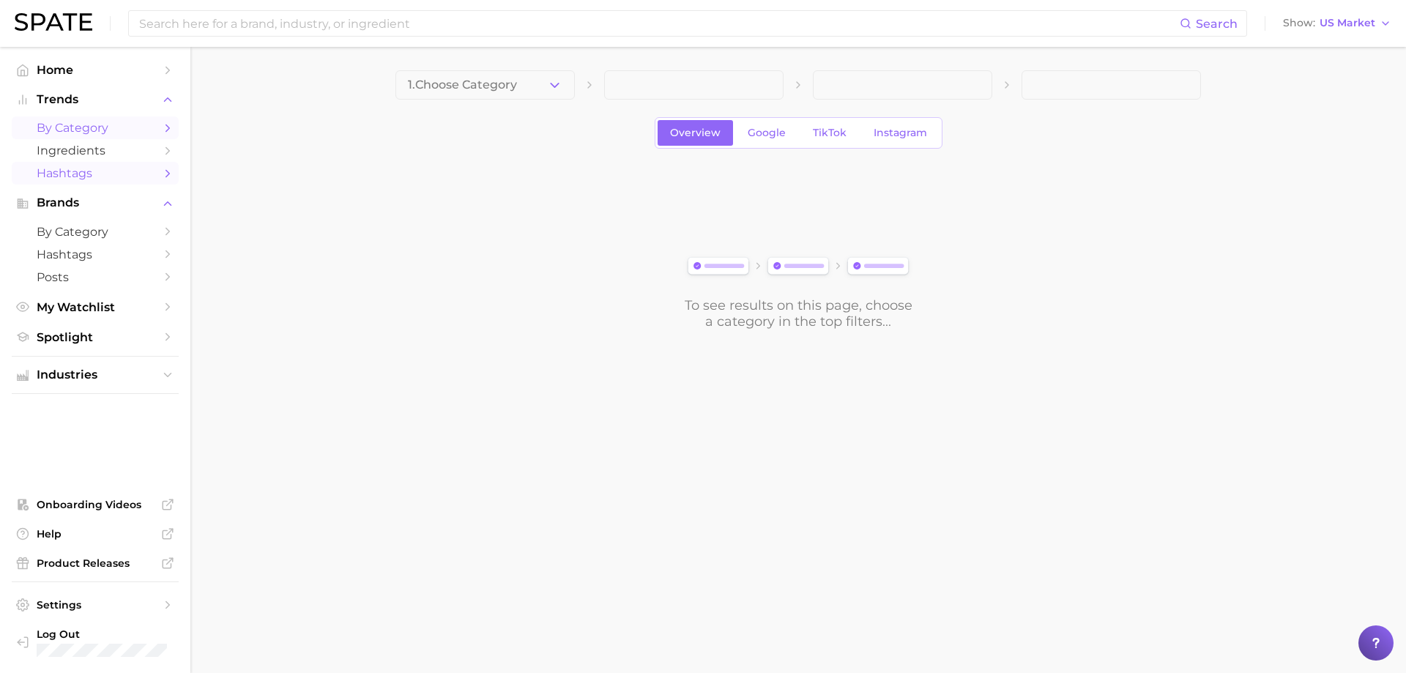
click at [67, 163] on link "Hashtags" at bounding box center [95, 173] width 167 height 23
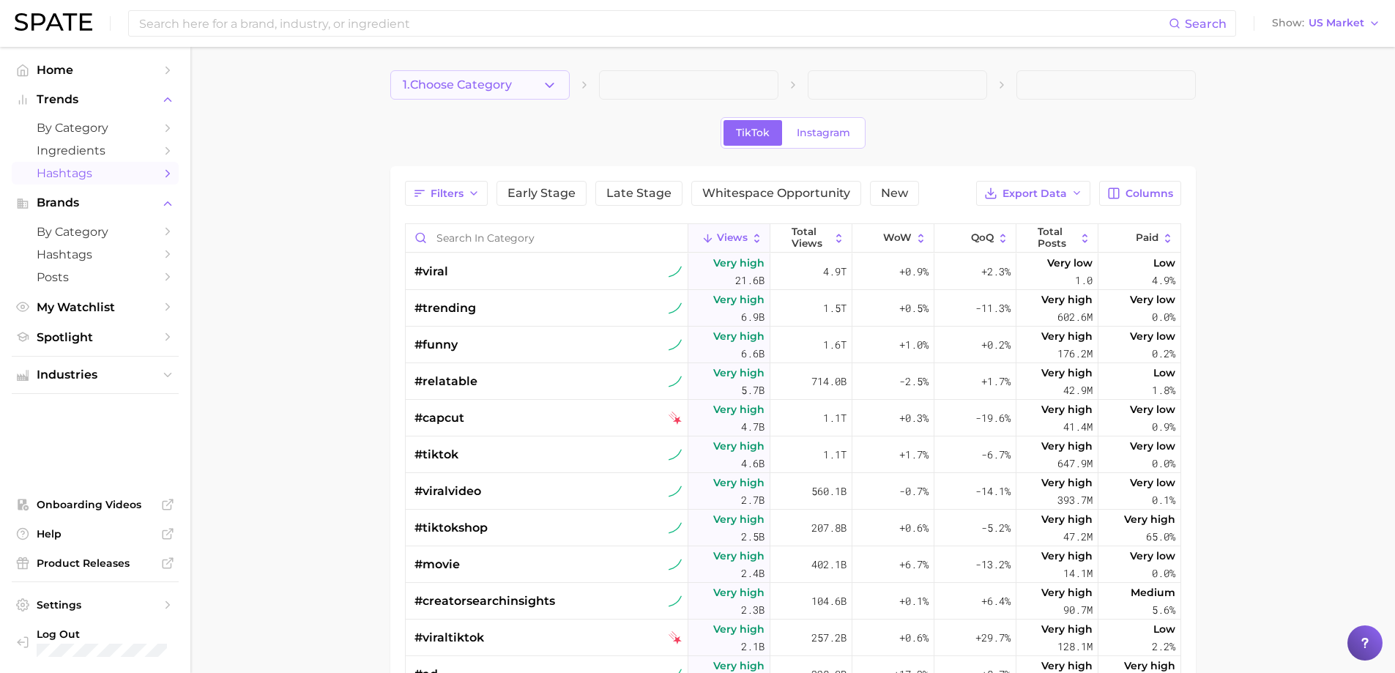
click at [554, 81] on icon "button" at bounding box center [549, 85] width 15 height 15
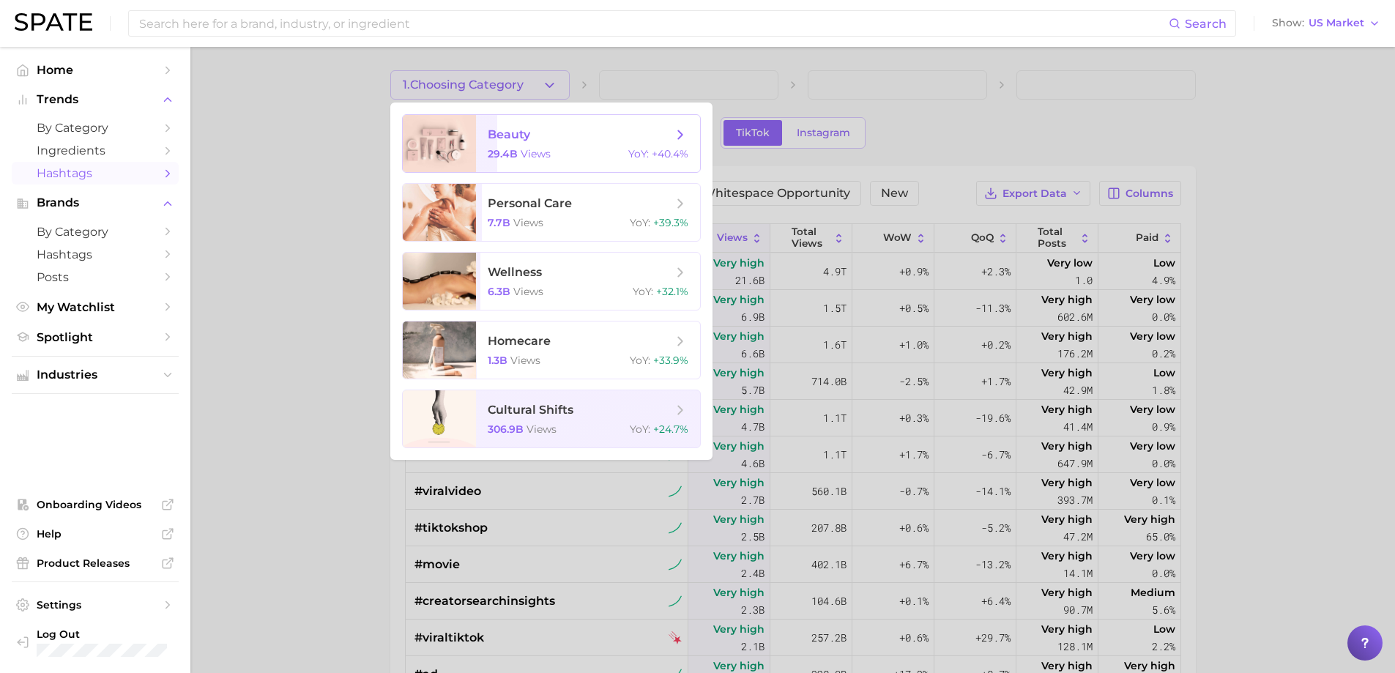
click at [553, 153] on div "29.4b views YoY : +40.4%" at bounding box center [588, 153] width 201 height 13
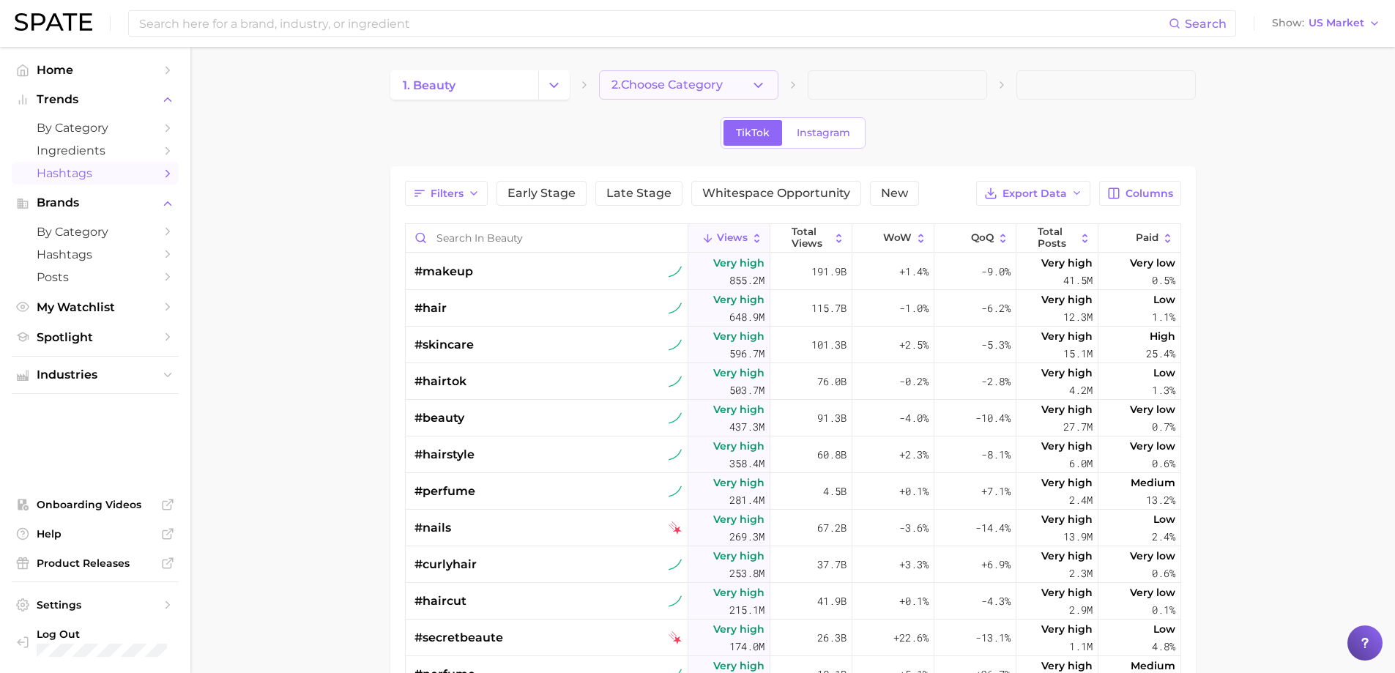
click at [684, 90] on span "2. Choose Category" at bounding box center [666, 84] width 111 height 13
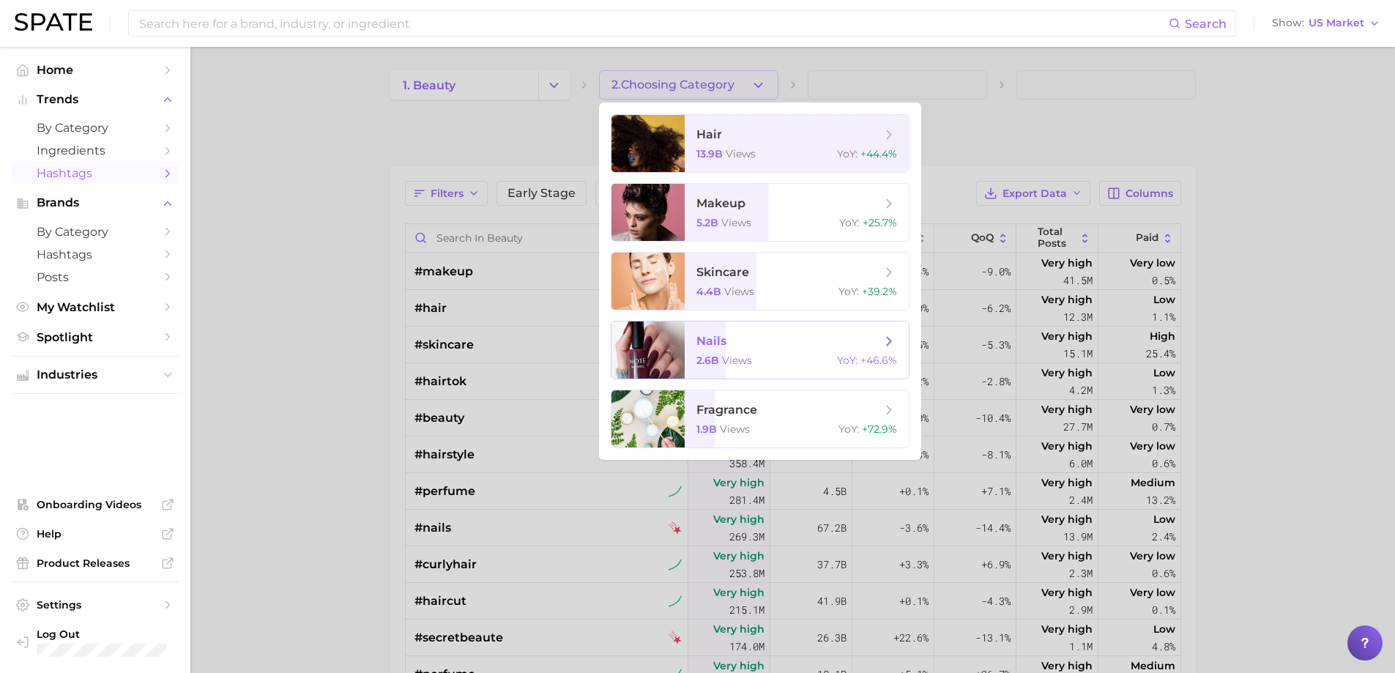
click at [735, 356] on span "views" at bounding box center [737, 360] width 30 height 13
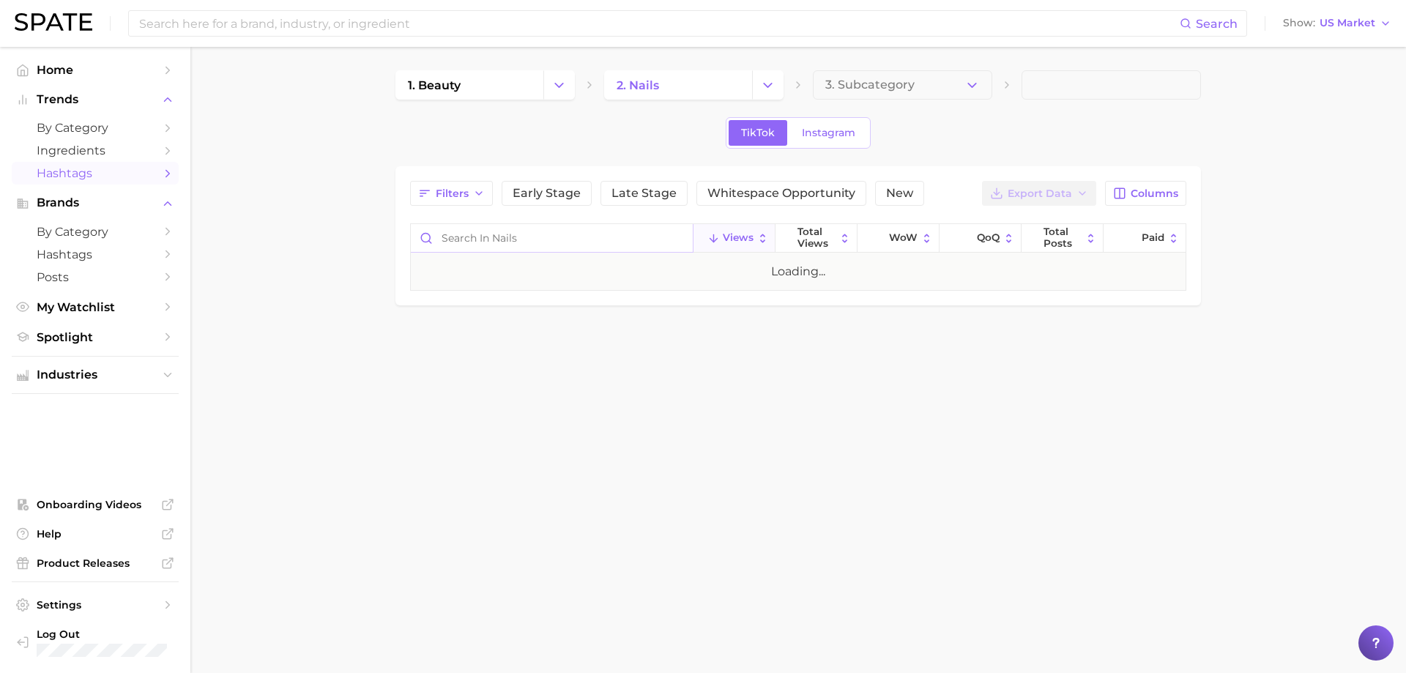
click at [581, 248] on input "Search in nails" at bounding box center [552, 238] width 282 height 28
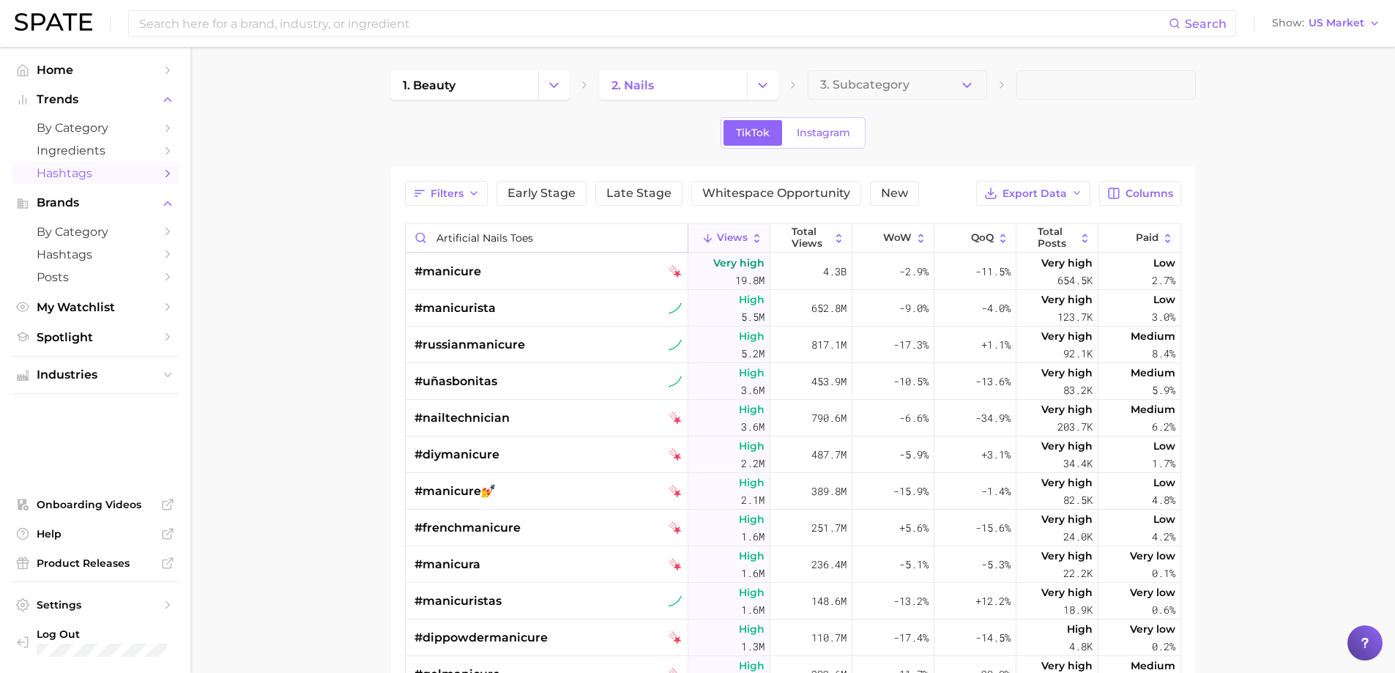
type input "Artificial nails toes"
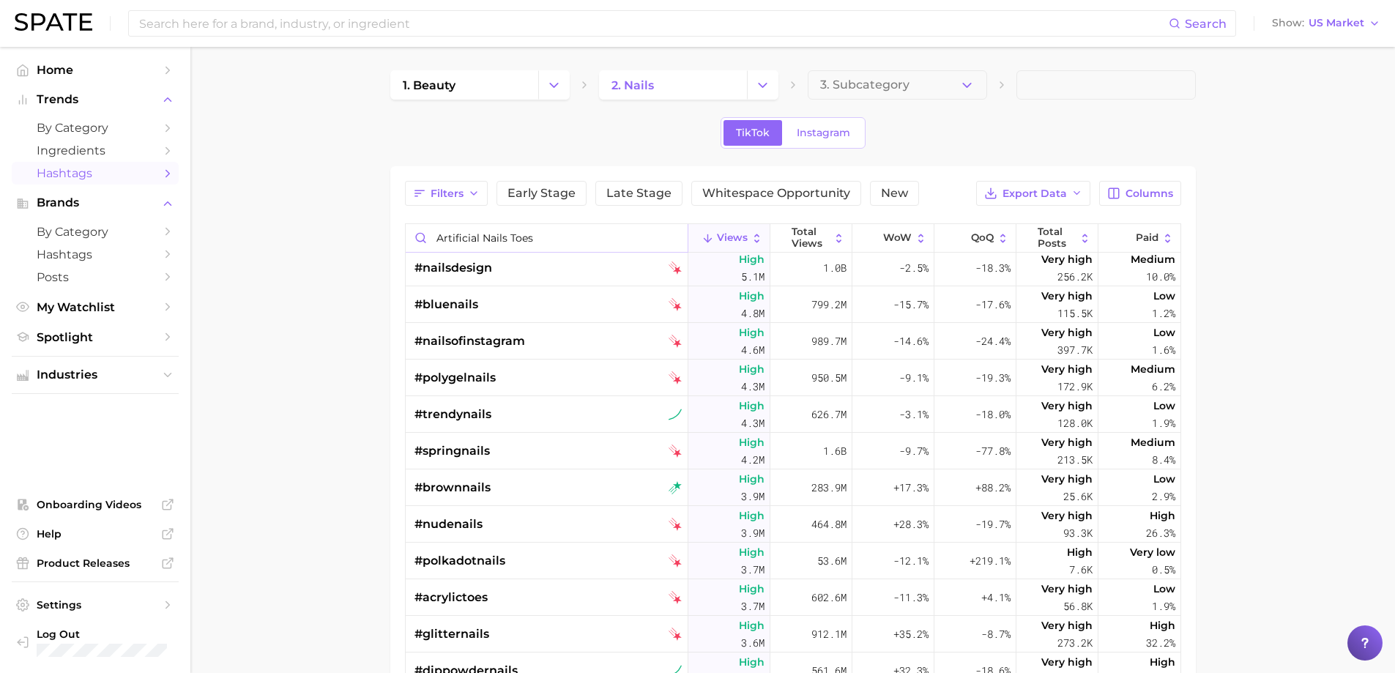
scroll to position [1464, 0]
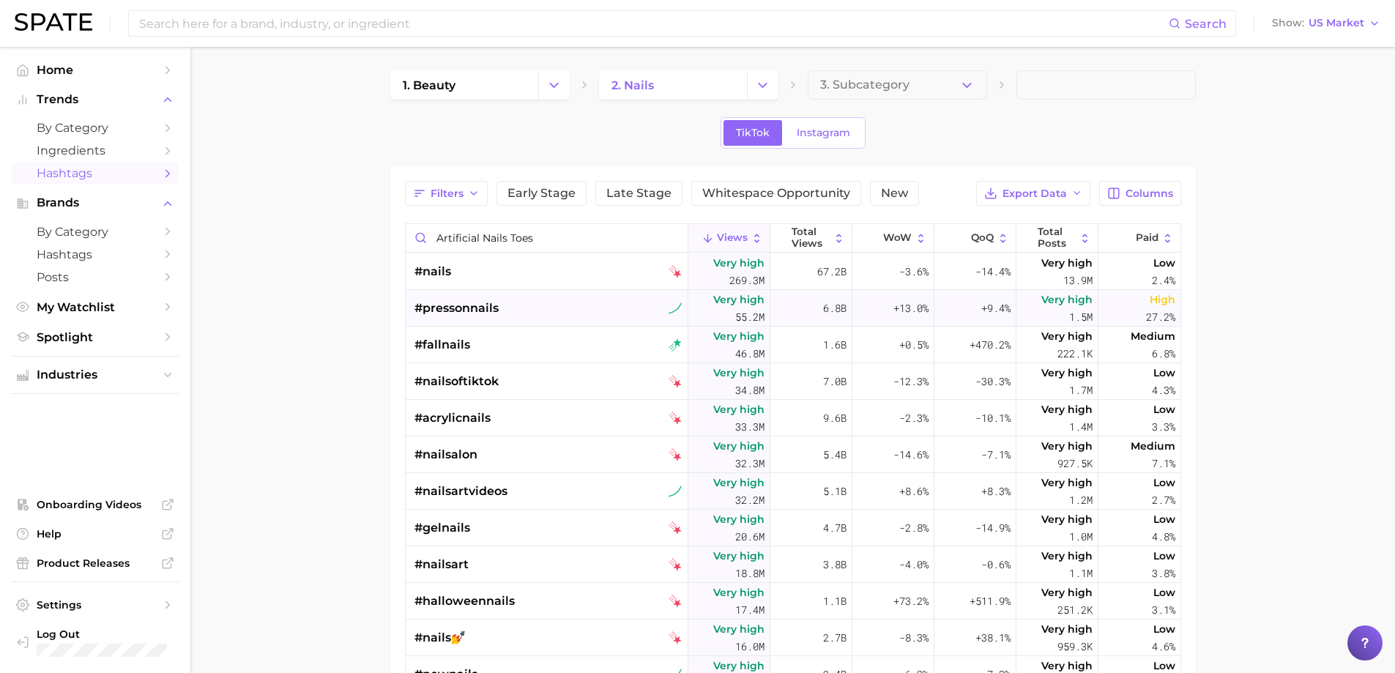
click at [460, 310] on span "#pressonnails" at bounding box center [456, 308] width 84 height 18
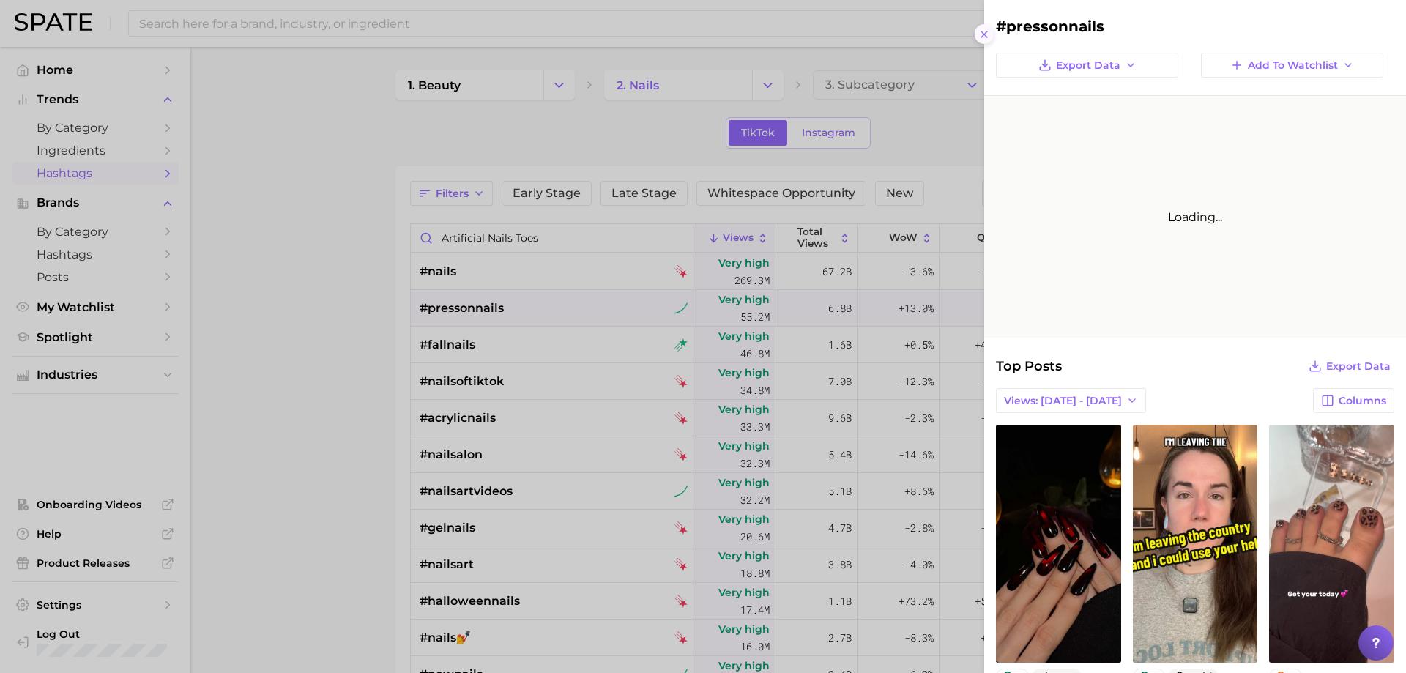
click at [985, 34] on icon at bounding box center [984, 35] width 12 height 12
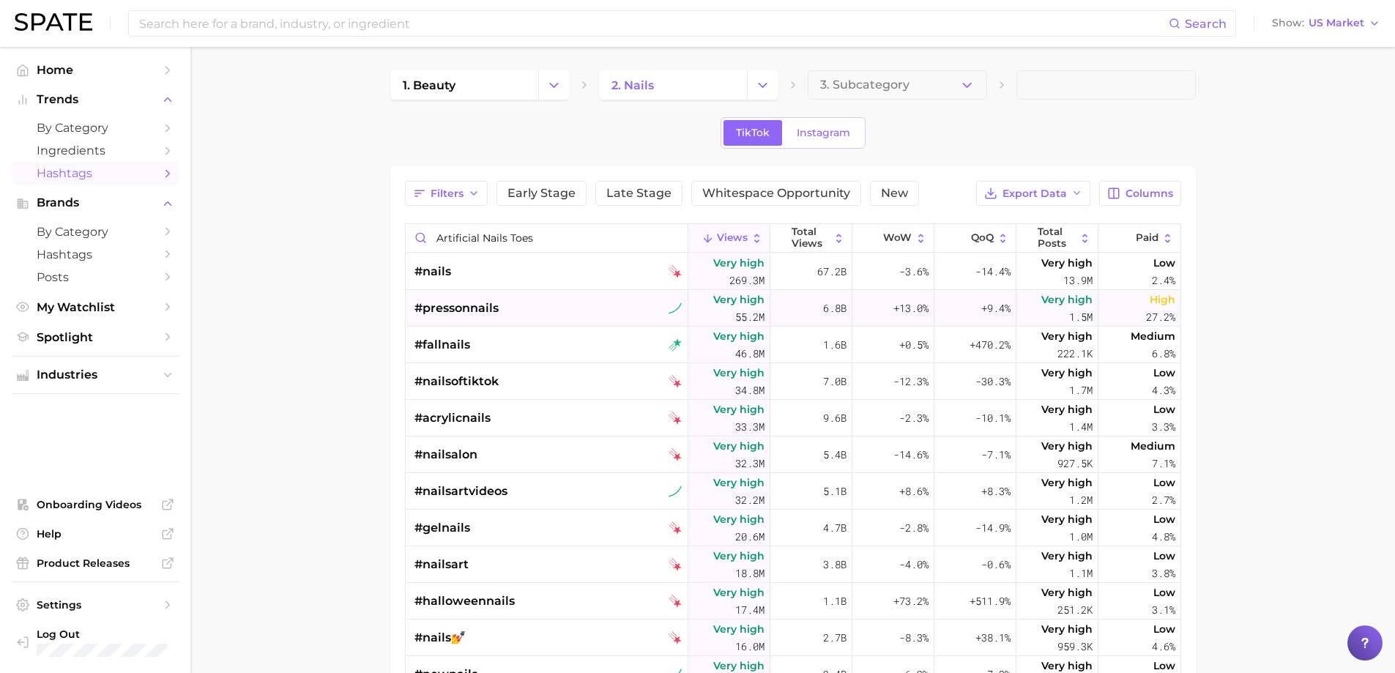
click at [470, 308] on span "#pressonnails" at bounding box center [456, 308] width 84 height 18
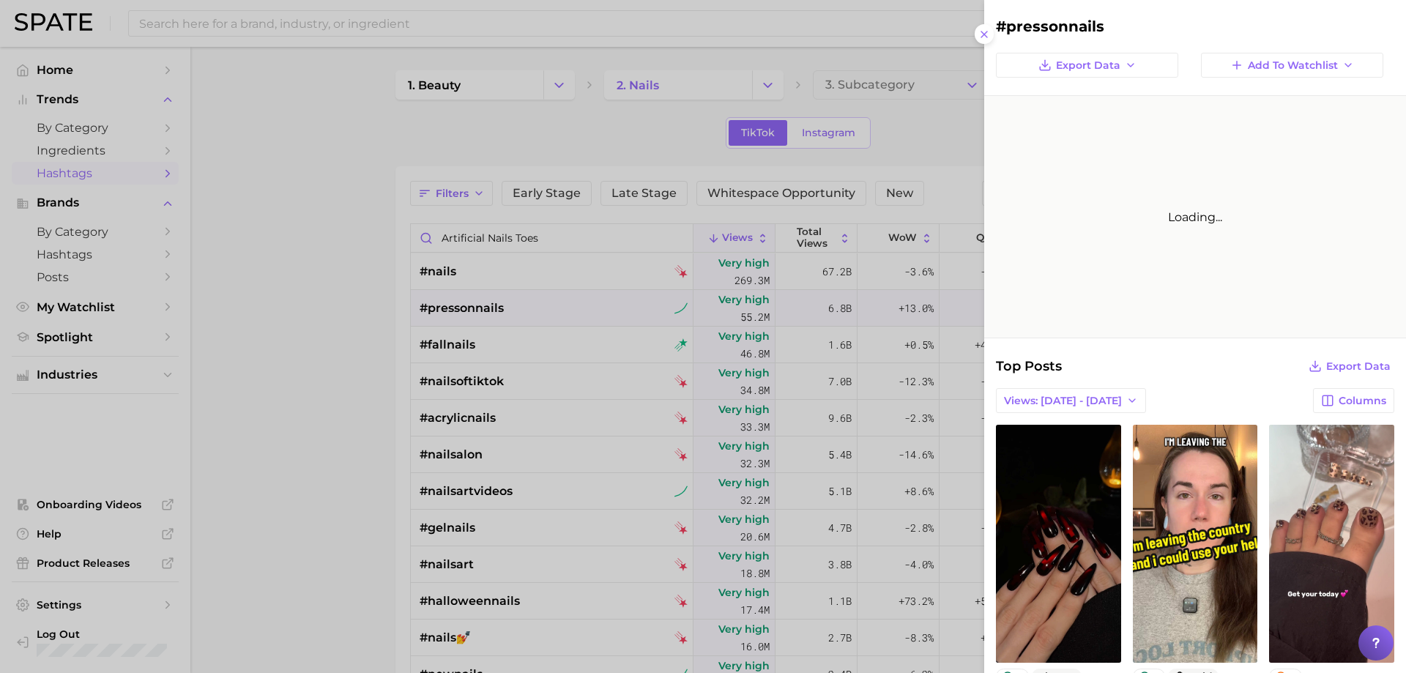
scroll to position [0, 0]
click at [1088, 67] on span "Export Data" at bounding box center [1088, 65] width 64 height 12
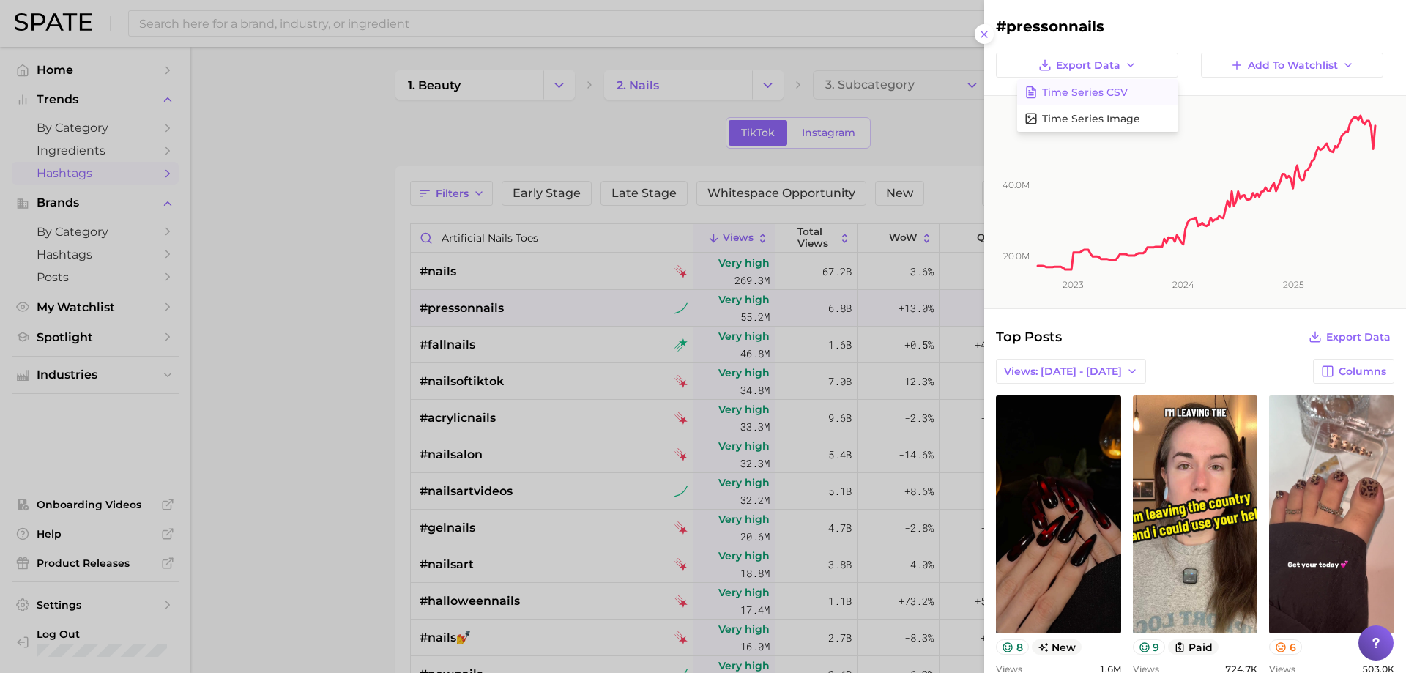
click at [1076, 84] on button "Time Series CSV" at bounding box center [1097, 92] width 161 height 26
